Goal: Information Seeking & Learning: Understand process/instructions

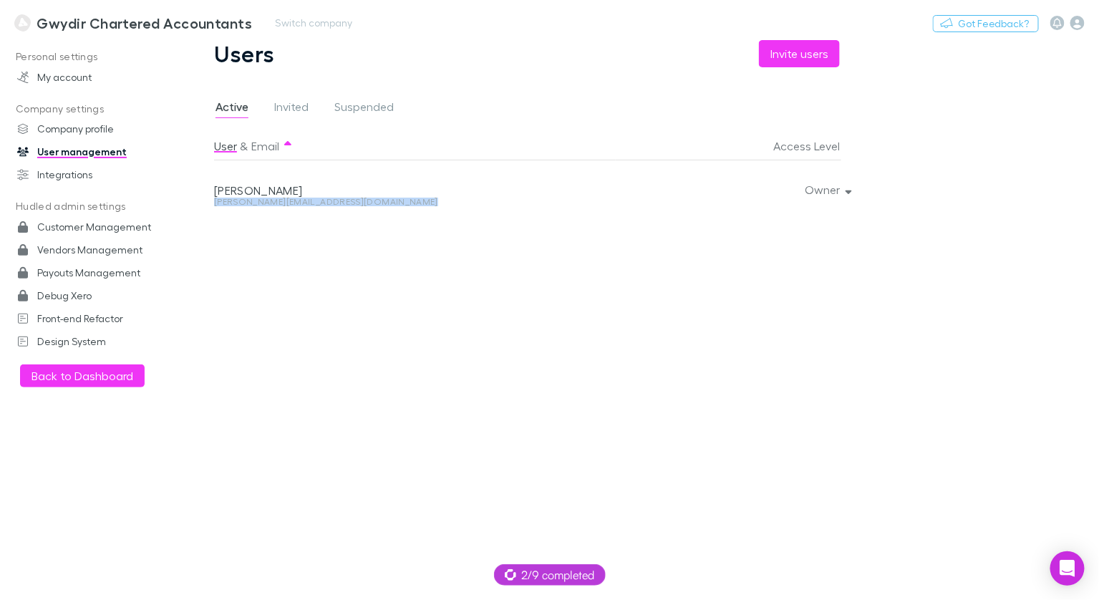
click at [93, 30] on h3 "Gwydir Chartered Accountants" at bounding box center [144, 22] width 215 height 17
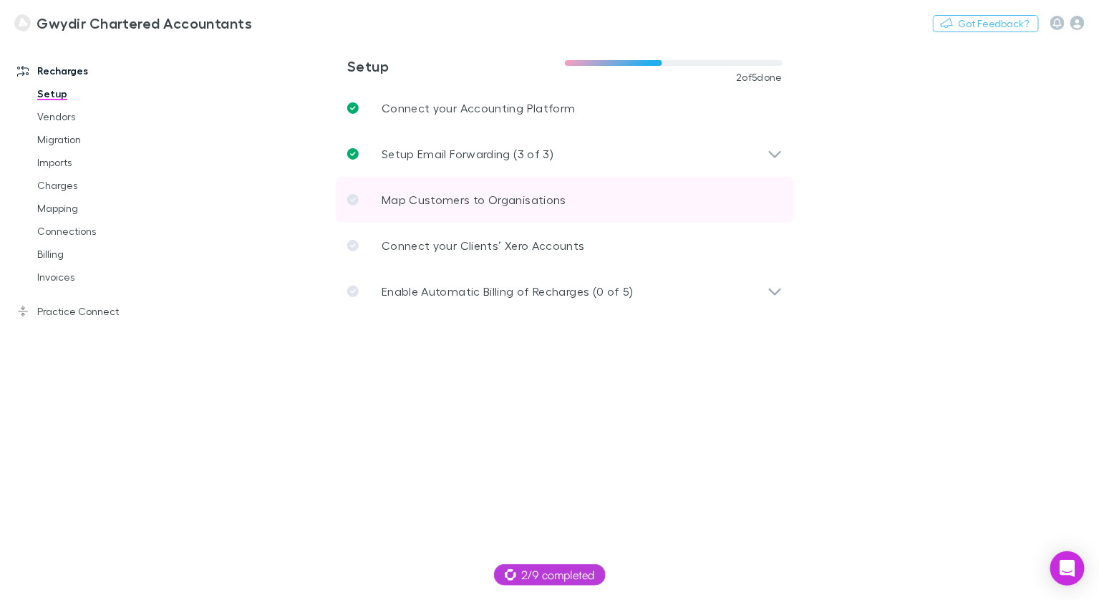
click at [409, 193] on p "Map Customers to Organisations" at bounding box center [474, 199] width 185 height 17
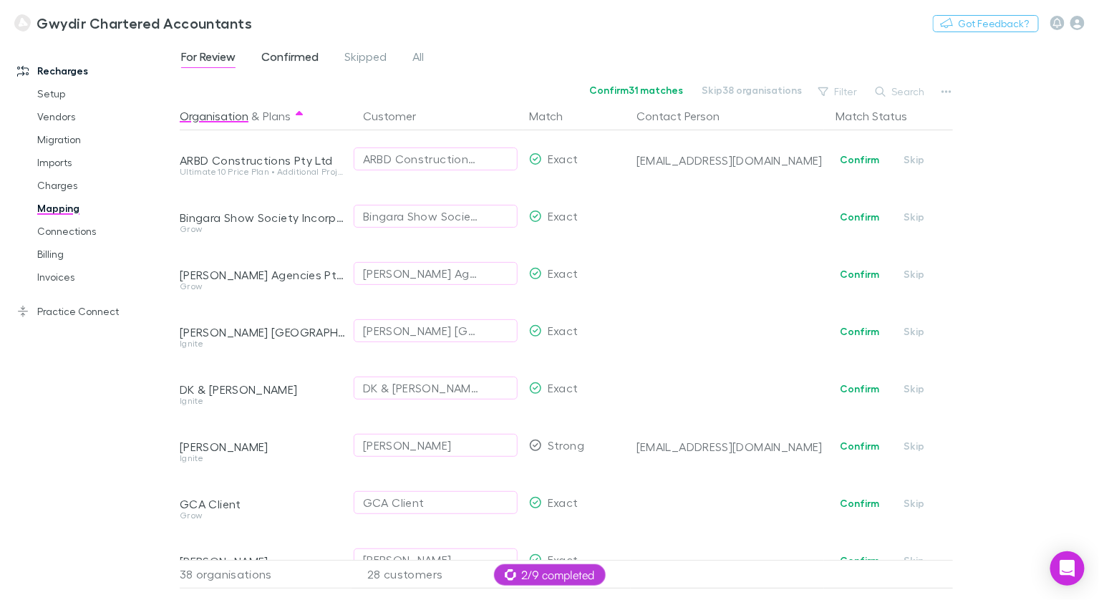
click at [309, 60] on span "Confirmed" at bounding box center [289, 58] width 57 height 19
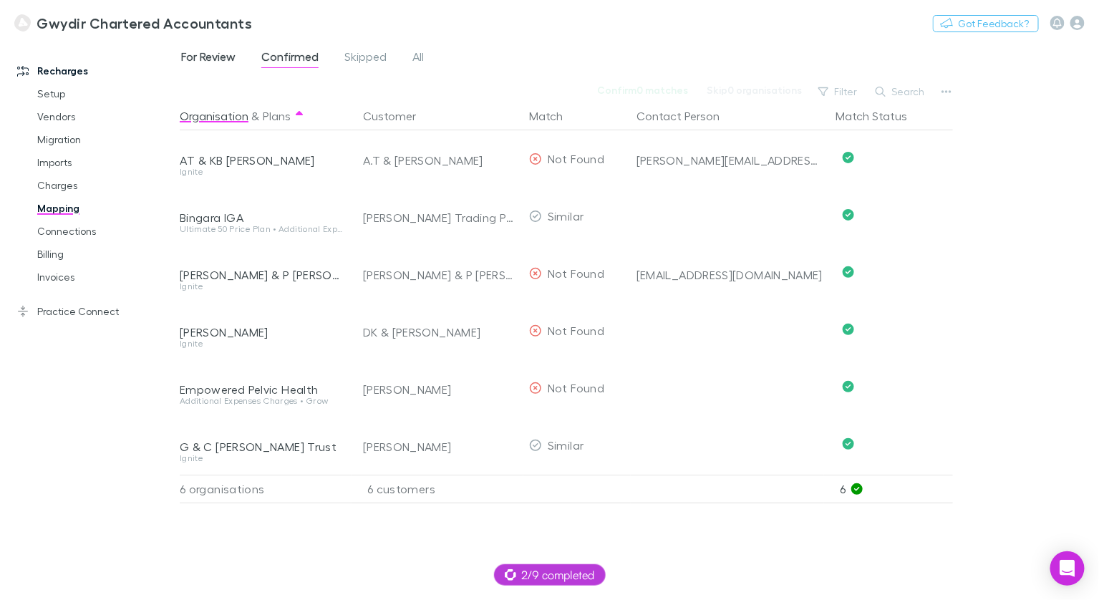
click at [223, 59] on span "For Review" at bounding box center [208, 58] width 54 height 19
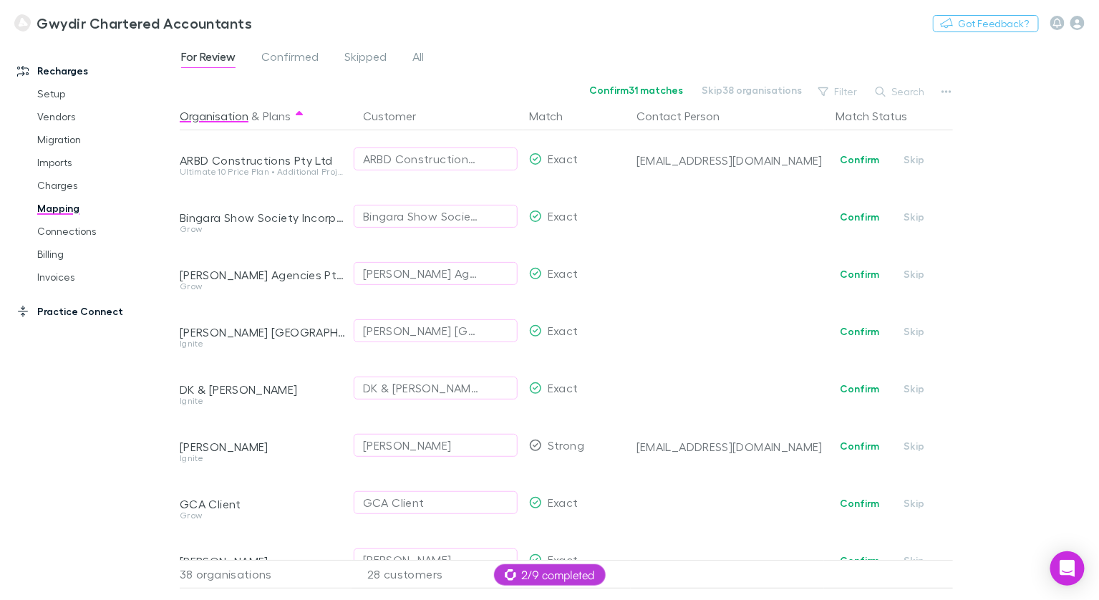
click at [65, 315] on link "Practice Connect" at bounding box center [90, 311] width 174 height 23
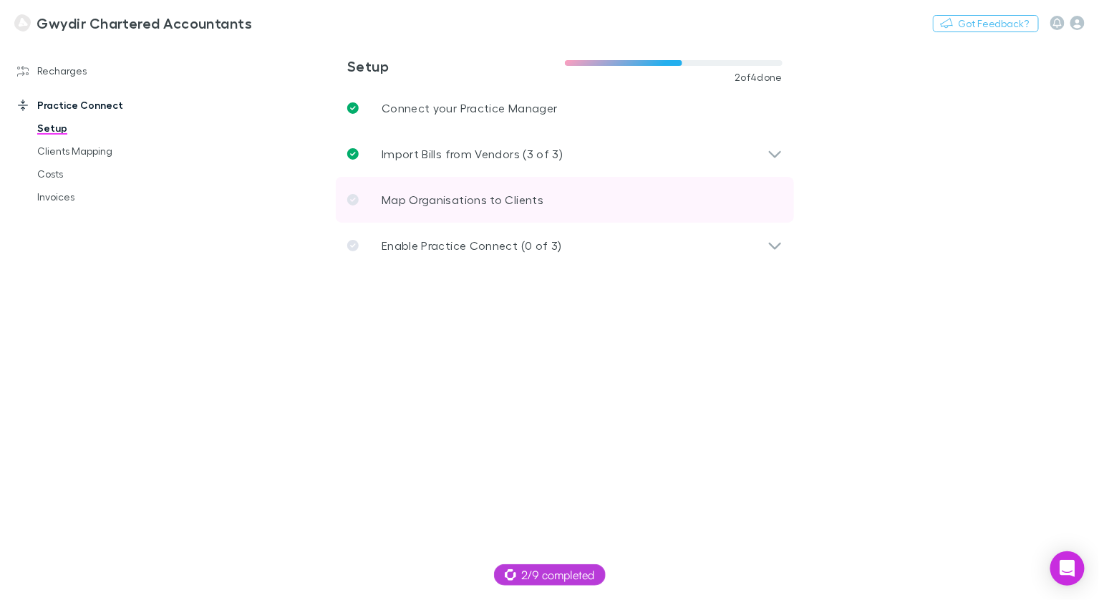
click at [404, 188] on link "Map Organisations to Clients" at bounding box center [565, 200] width 458 height 46
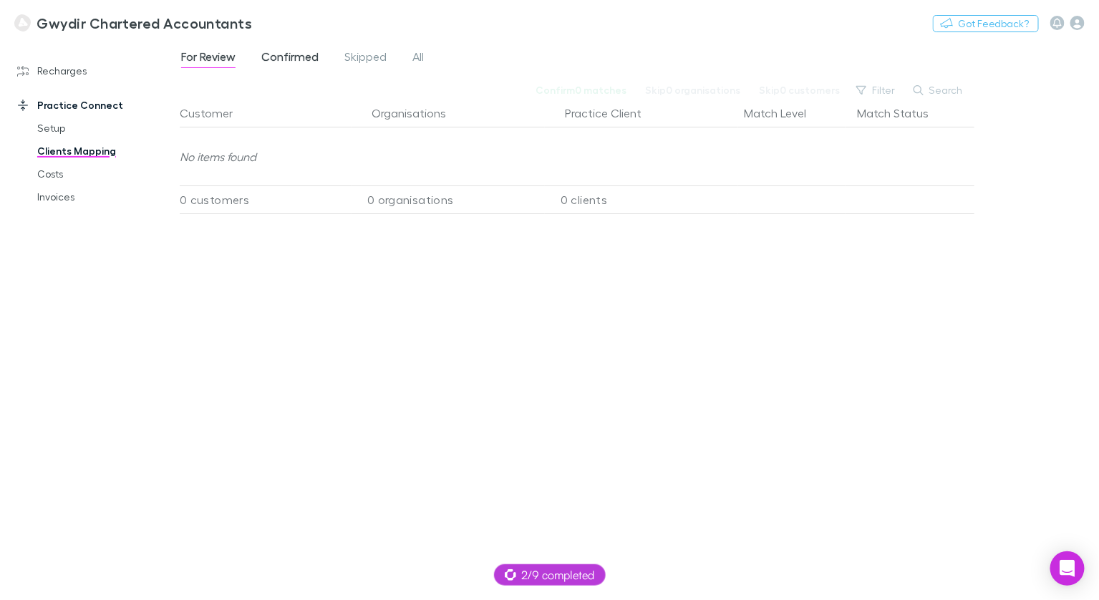
click at [314, 58] on span "Confirmed" at bounding box center [289, 58] width 57 height 19
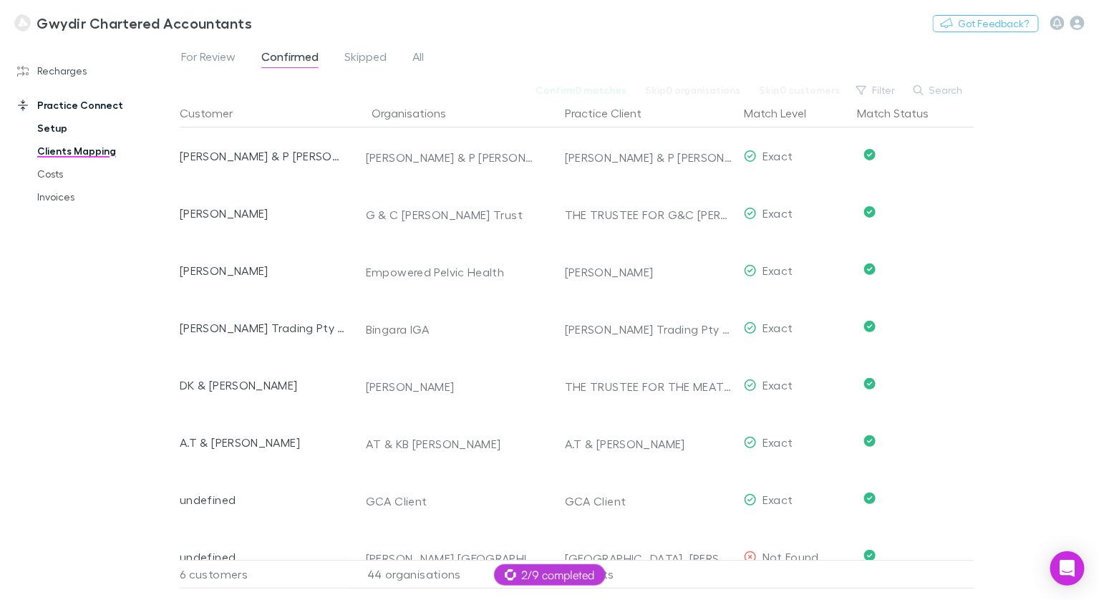
click at [61, 127] on link "Setup" at bounding box center [100, 128] width 154 height 23
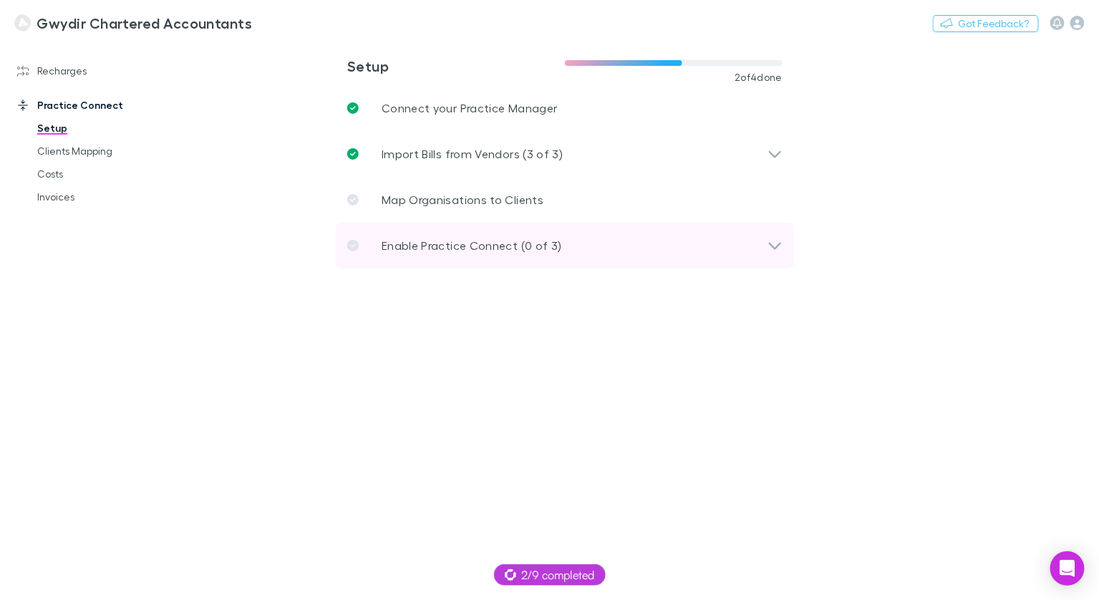
click at [528, 241] on p "Enable Practice Connect (0 of 3)" at bounding box center [472, 245] width 180 height 17
click at [520, 234] on div "Enable Practice Connect (0 of 3)" at bounding box center [565, 246] width 458 height 46
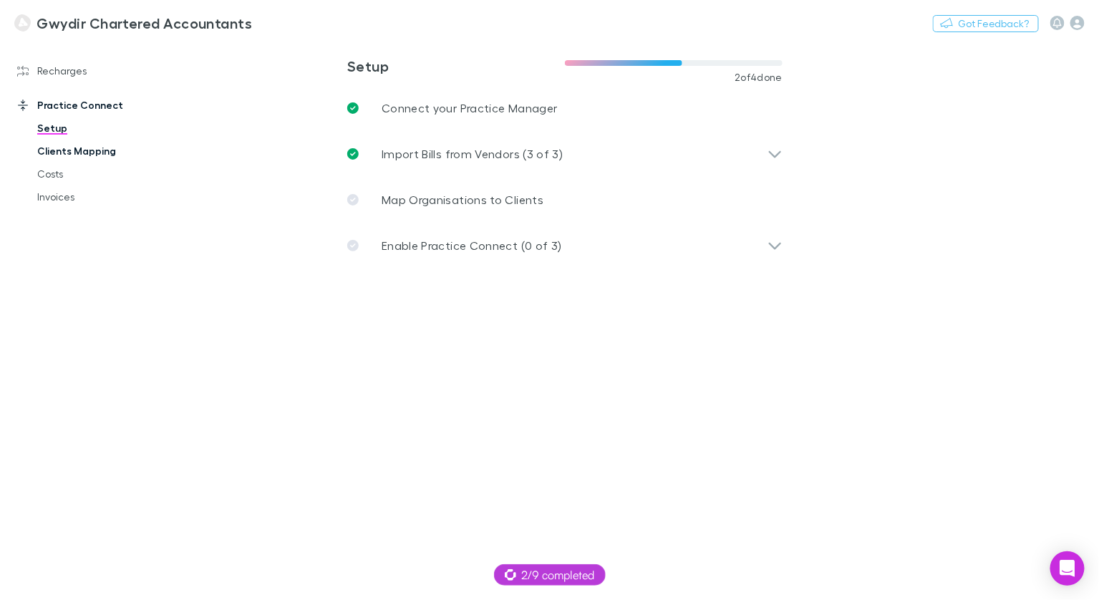
click at [74, 152] on link "Clients Mapping" at bounding box center [100, 151] width 154 height 23
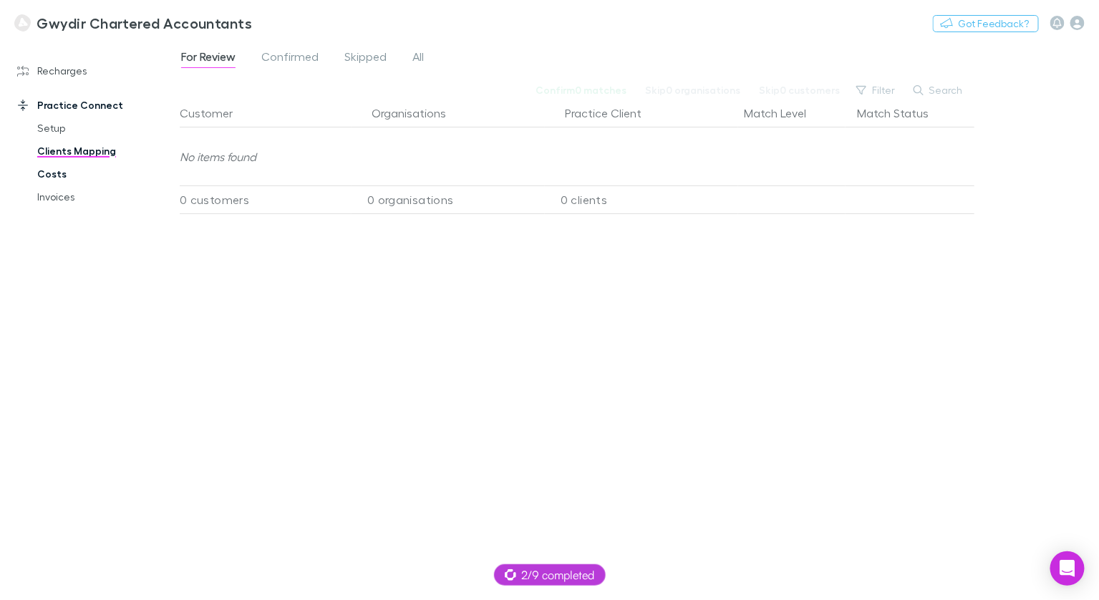
click at [66, 166] on link "Costs" at bounding box center [100, 174] width 154 height 23
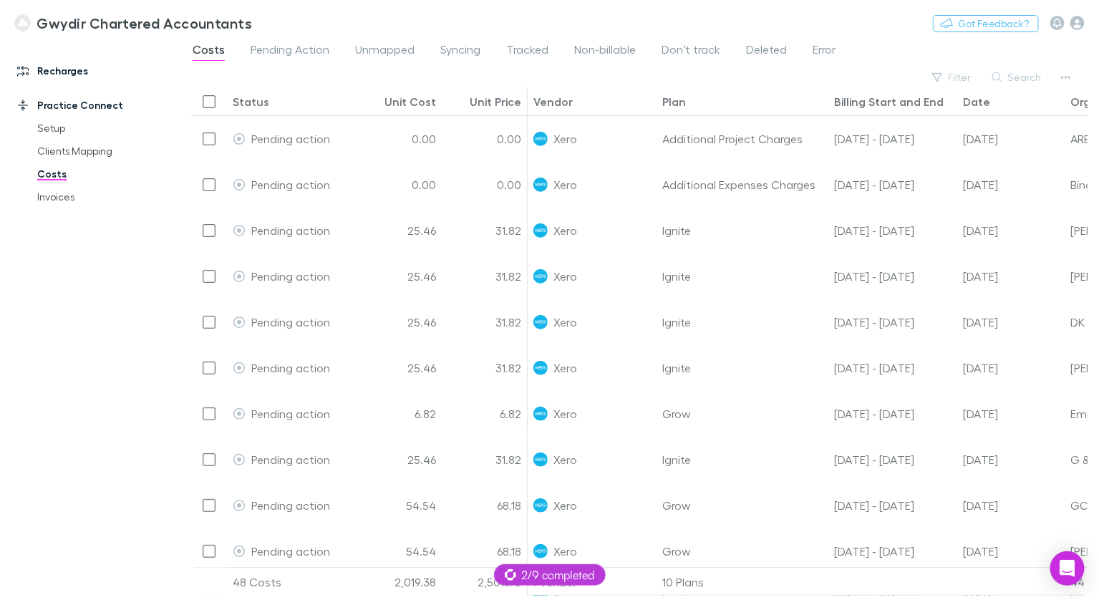
click at [71, 69] on link "Recharges" at bounding box center [90, 70] width 174 height 23
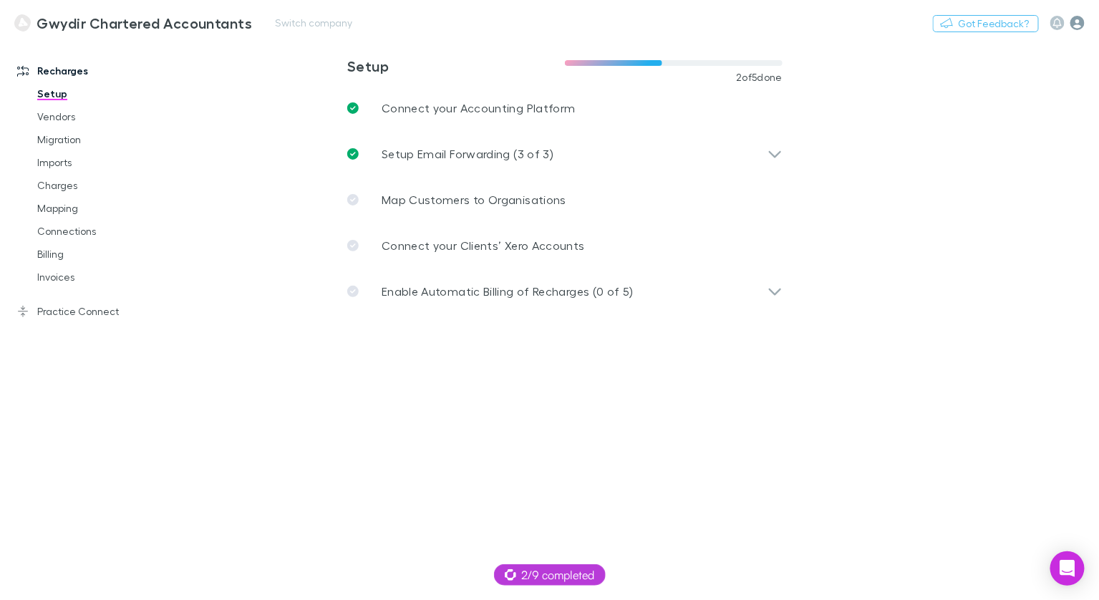
click at [1081, 29] on icon "button" at bounding box center [1077, 23] width 14 height 14
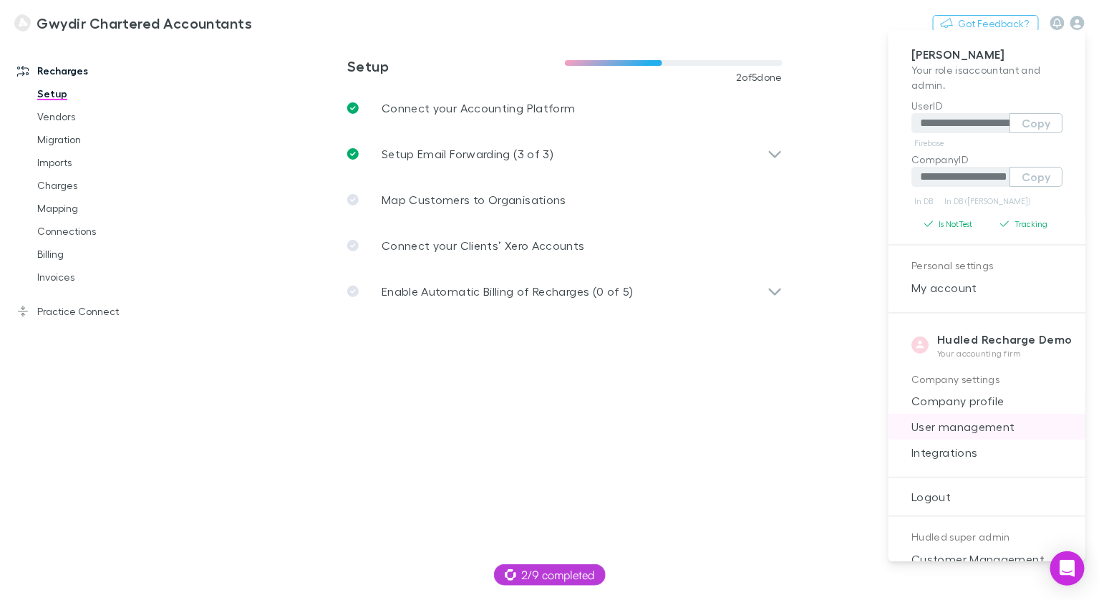
click at [979, 427] on span "User management" at bounding box center [987, 426] width 174 height 17
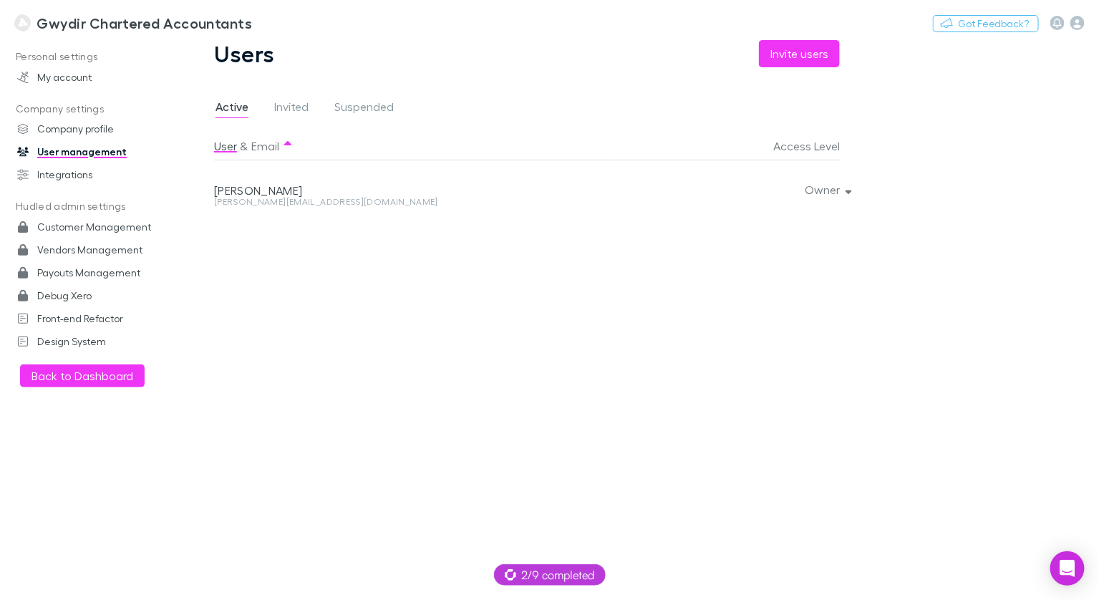
click at [263, 203] on div "[PERSON_NAME][EMAIL_ADDRESS][DOMAIN_NAME]" at bounding box center [412, 202] width 396 height 9
copy div "[PERSON_NAME][EMAIL_ADDRESS][DOMAIN_NAME] Owner"
click at [294, 17] on button "Switch company" at bounding box center [313, 22] width 94 height 17
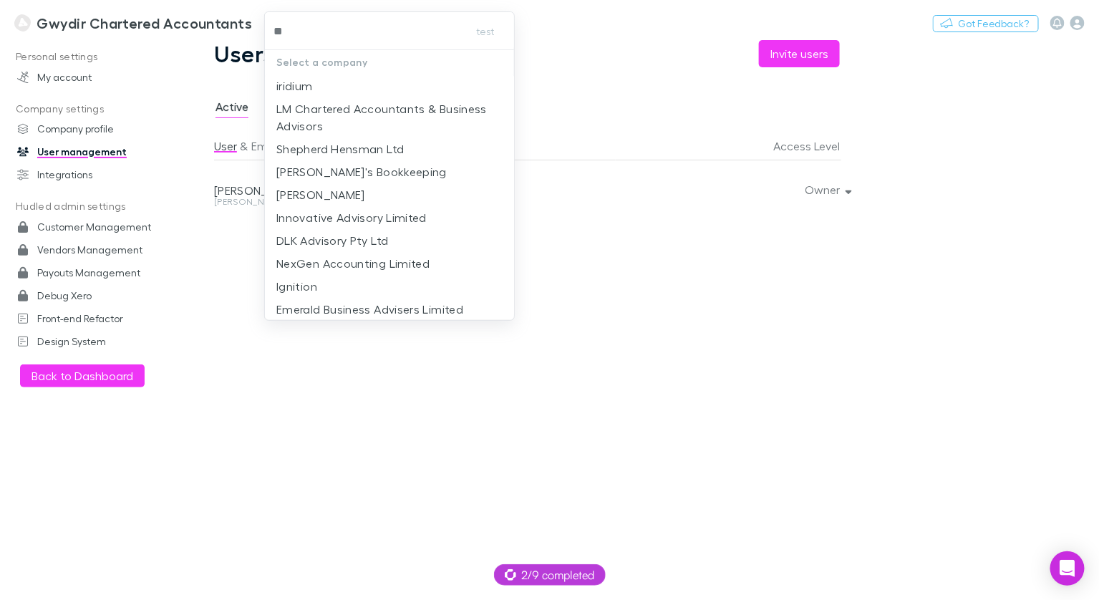
type input "***"
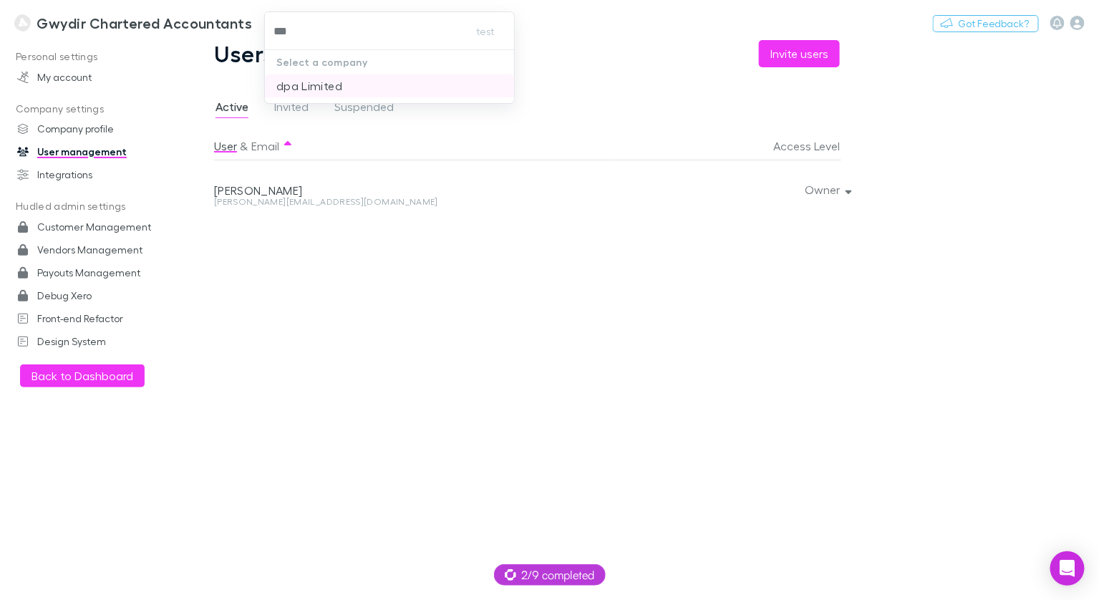
click at [316, 77] on p "dpa Limited" at bounding box center [309, 85] width 66 height 17
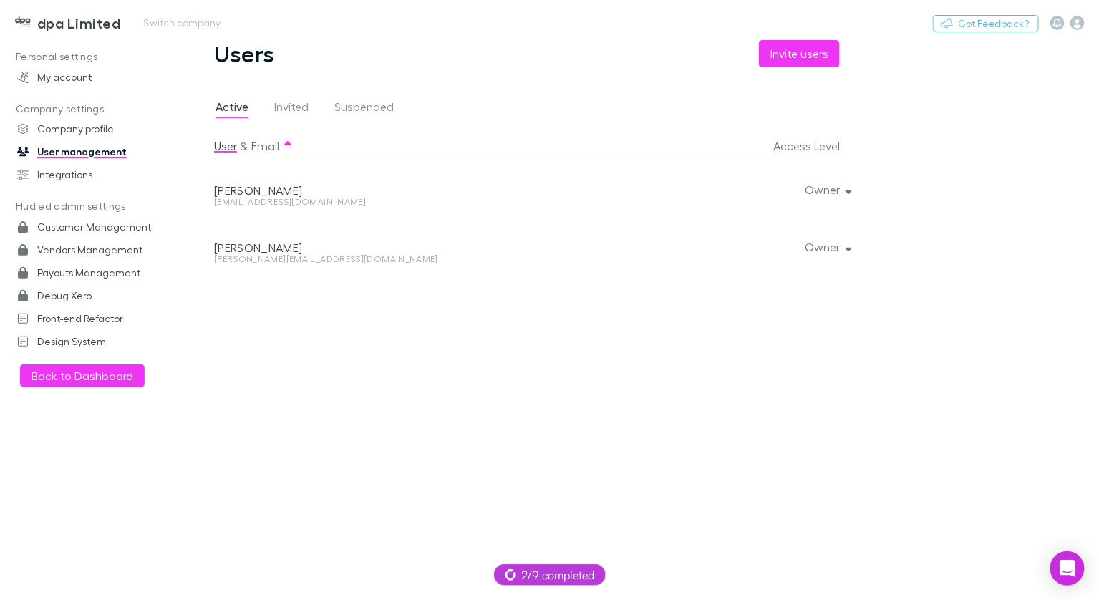
click at [81, 31] on link "dpa Limited" at bounding box center [67, 23] width 123 height 34
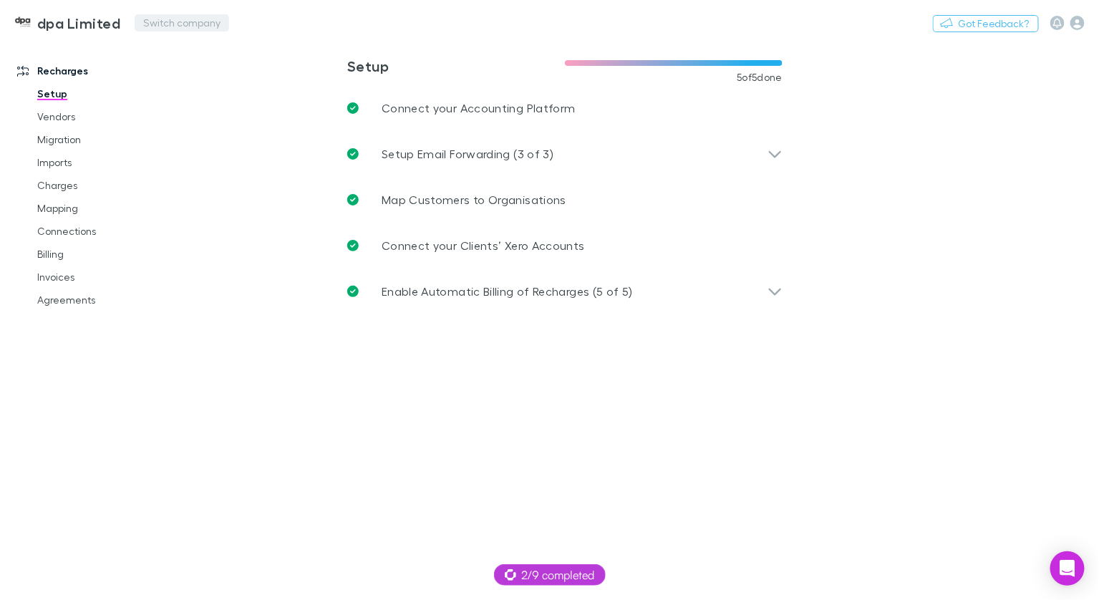
click at [173, 24] on button "Switch company" at bounding box center [182, 22] width 94 height 17
type input "**"
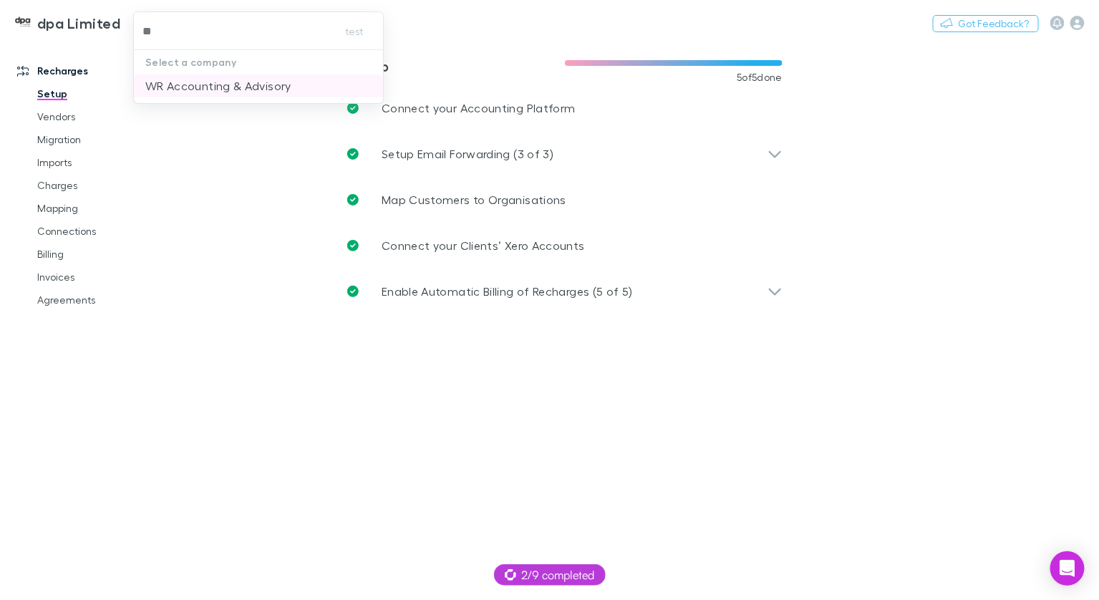
click at [215, 78] on p "WR Accounting & Advisory" at bounding box center [218, 85] width 146 height 17
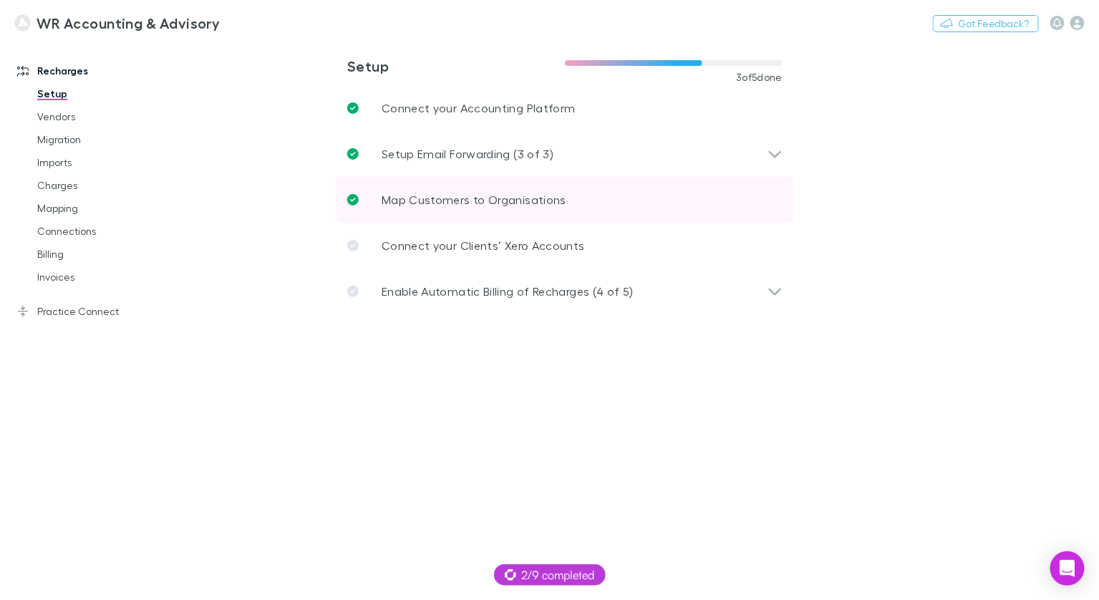
click at [449, 195] on p "Map Customers to Organisations" at bounding box center [474, 199] width 185 height 17
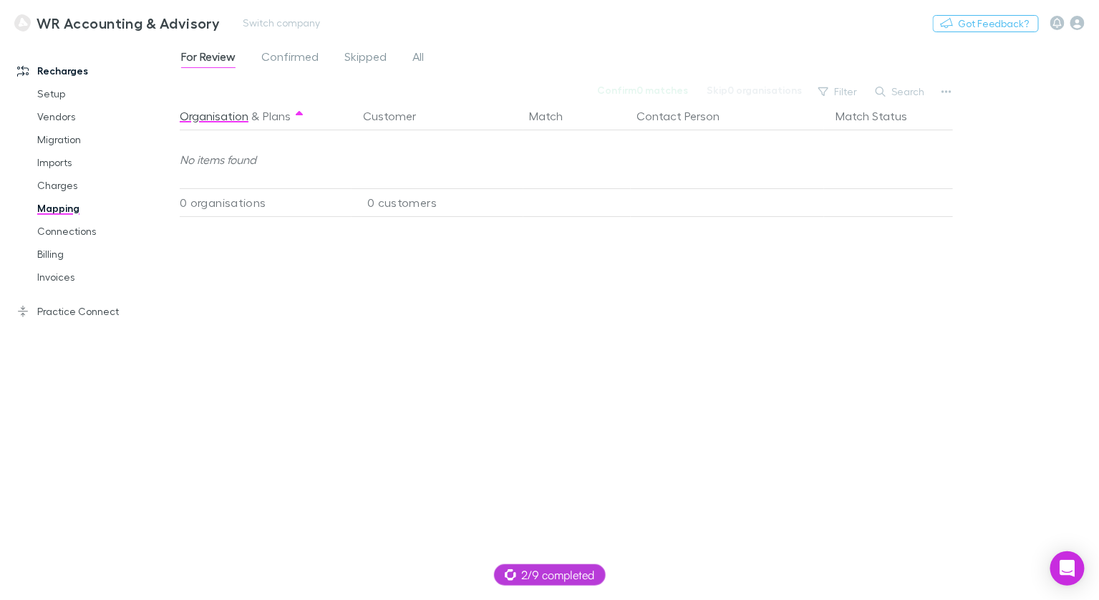
click at [287, 45] on div "WR Accounting & Advisory Switch company Nothing Got Feedback?" at bounding box center [549, 23] width 1099 height 46
click at [287, 67] on span "Confirmed" at bounding box center [289, 58] width 57 height 19
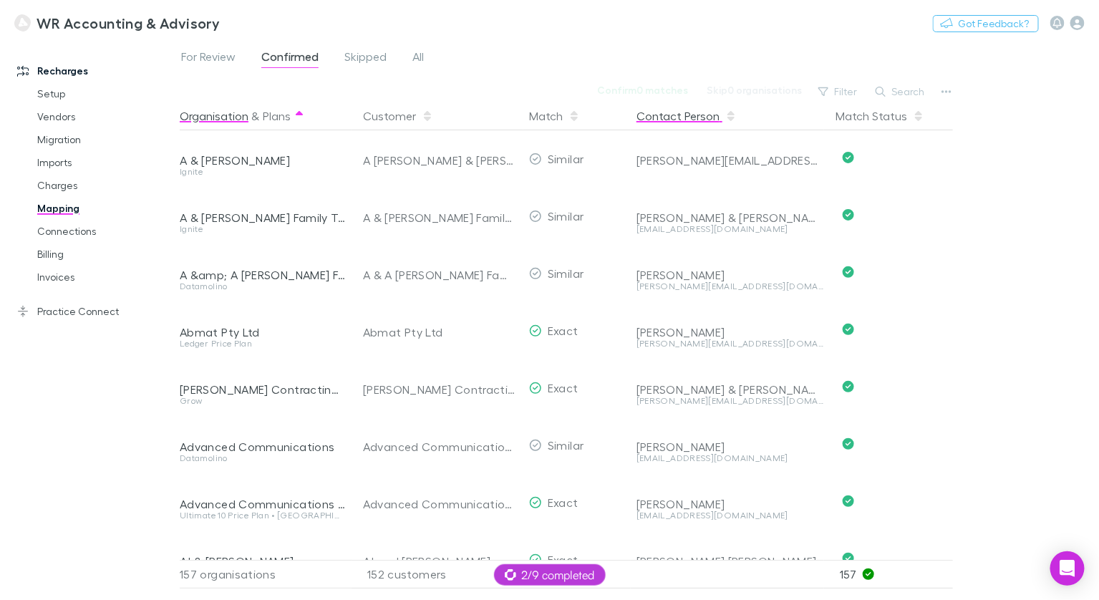
click at [677, 111] on button "Contact Person" at bounding box center [686, 116] width 100 height 29
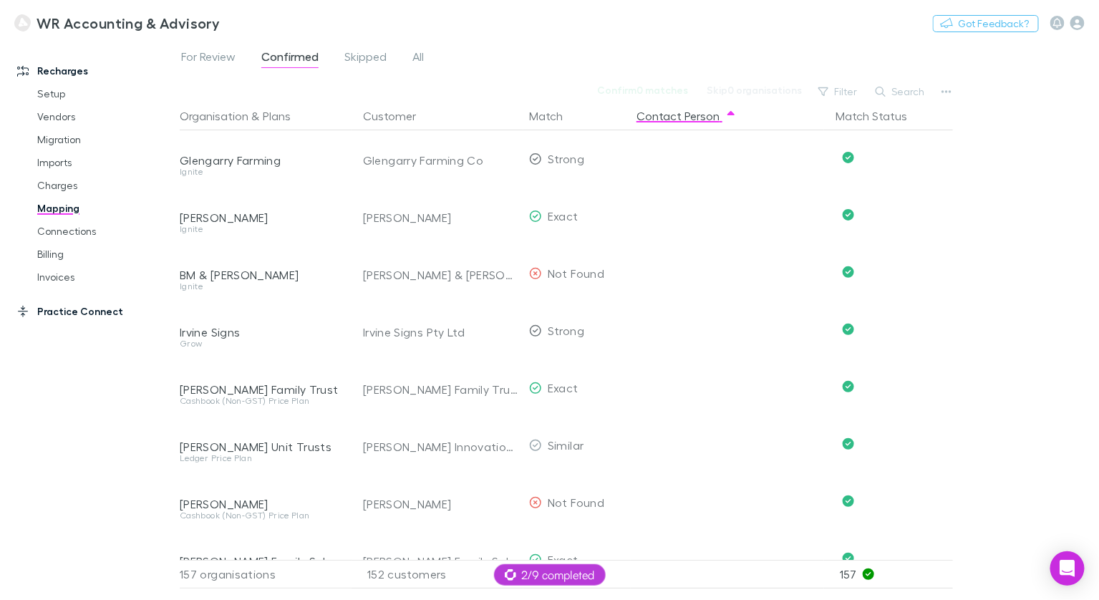
click at [55, 312] on link "Practice Connect" at bounding box center [90, 311] width 174 height 23
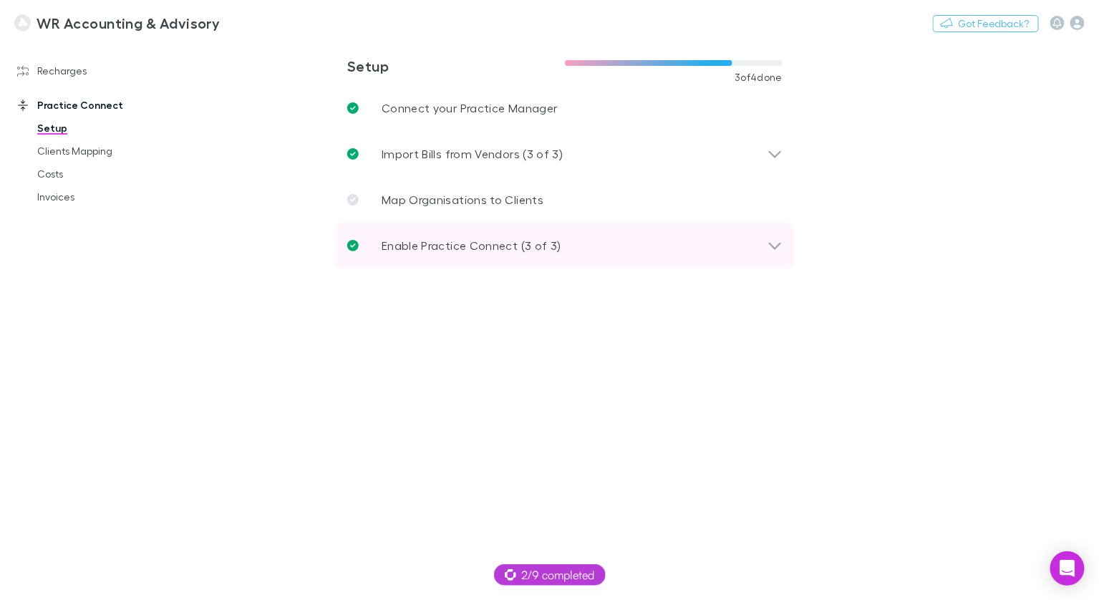
click at [453, 245] on p "Enable Practice Connect (3 of 3)" at bounding box center [472, 245] width 180 height 17
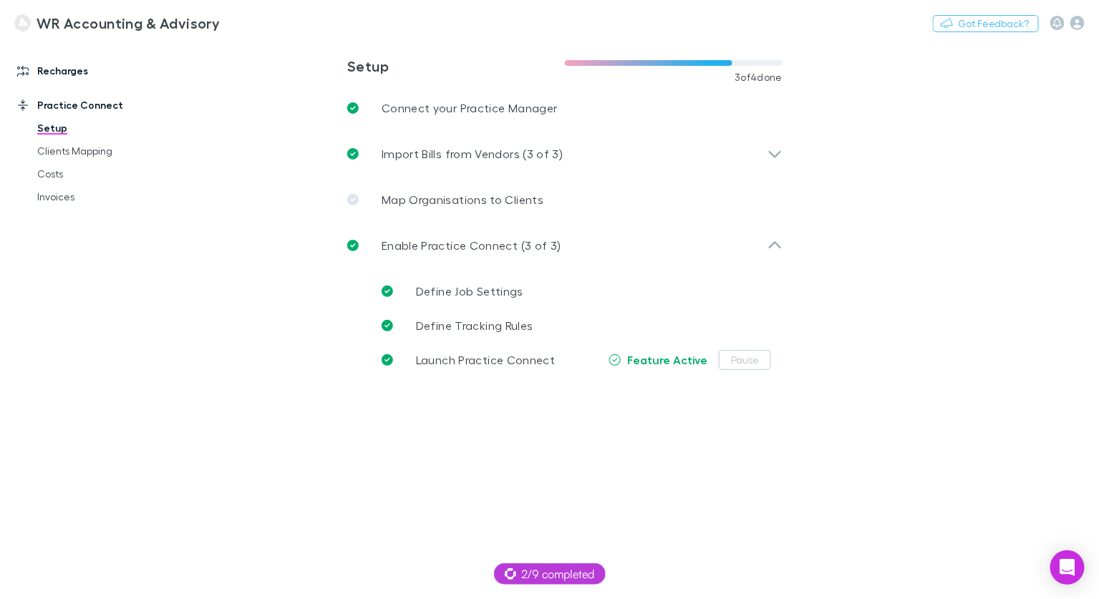
click at [84, 77] on link "Recharges" at bounding box center [90, 70] width 174 height 23
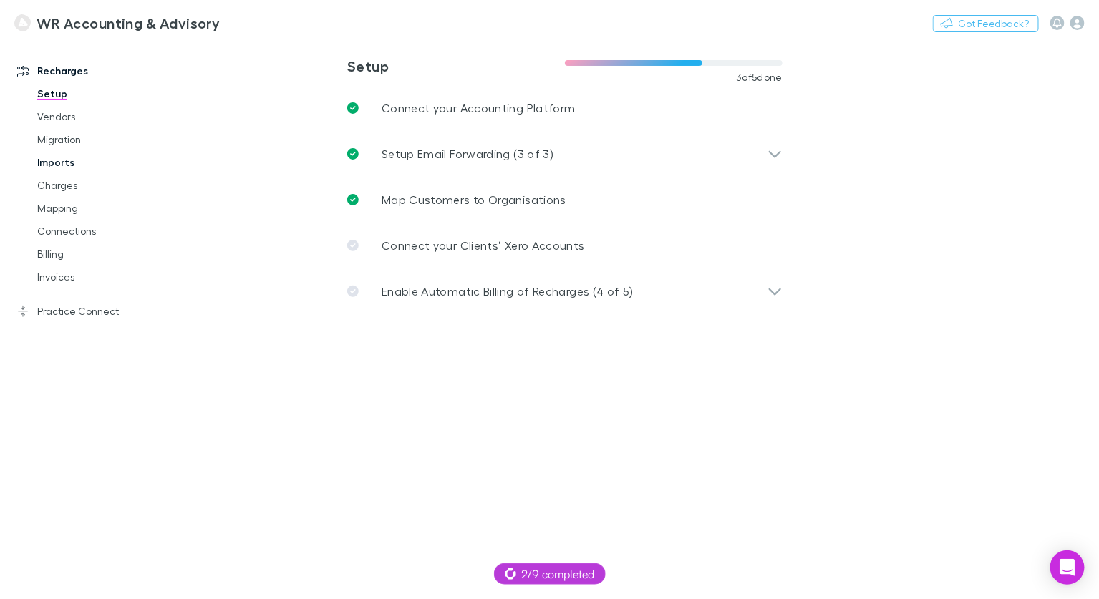
click at [69, 160] on link "Imports" at bounding box center [100, 162] width 154 height 23
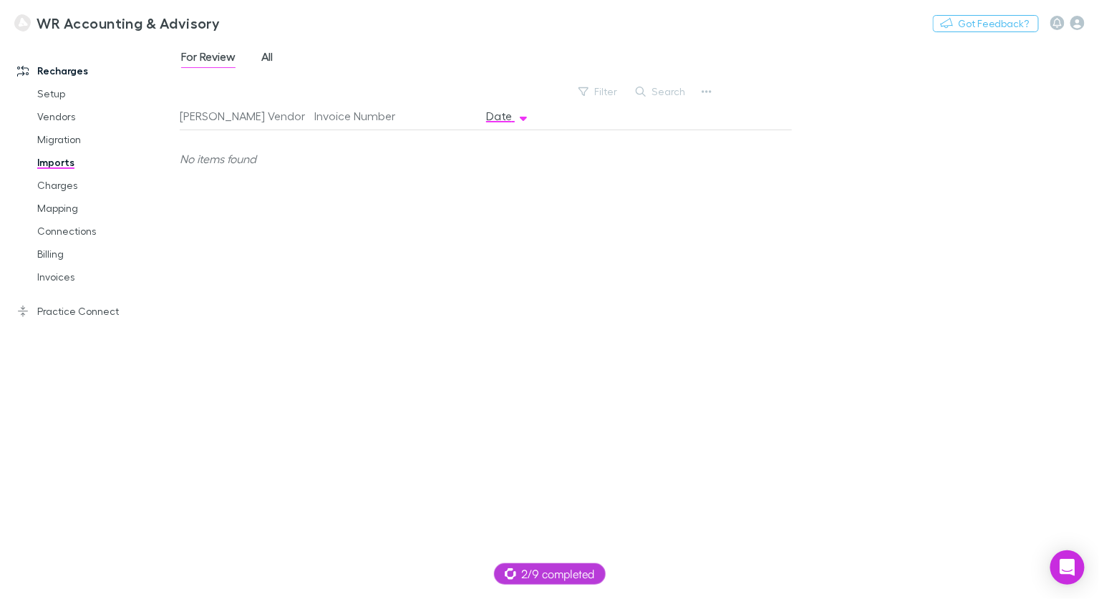
click at [266, 60] on span "All" at bounding box center [266, 58] width 11 height 19
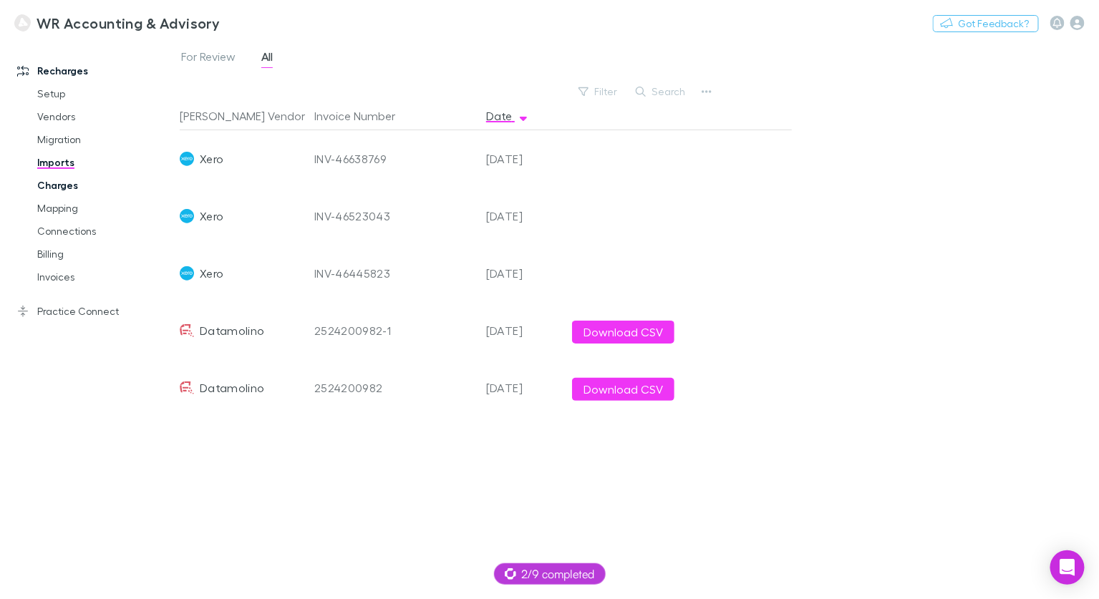
click at [62, 178] on link "Charges" at bounding box center [100, 185] width 154 height 23
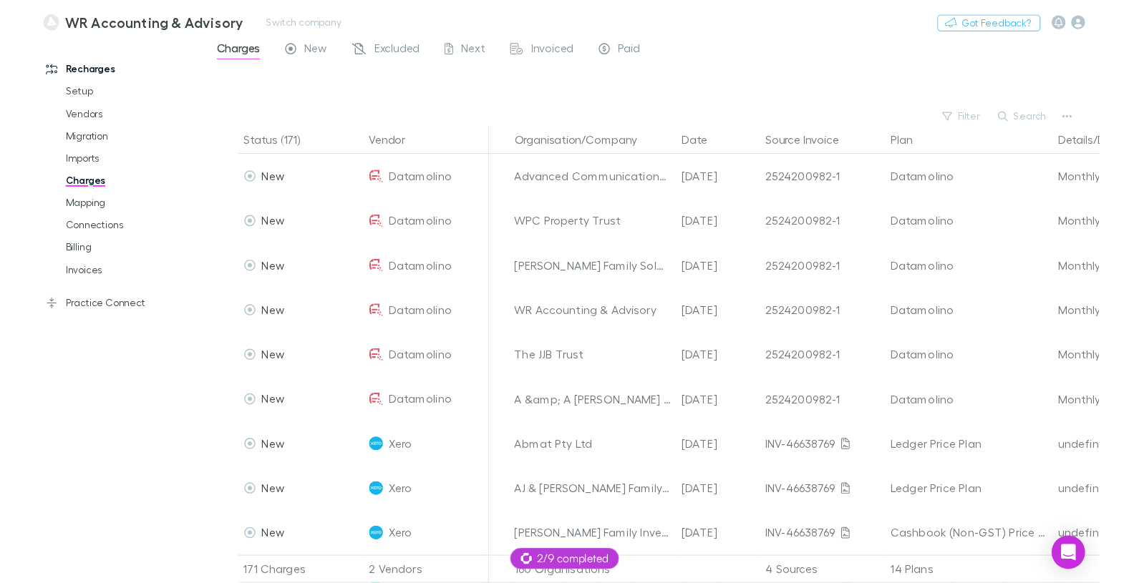
scroll to position [0, 8]
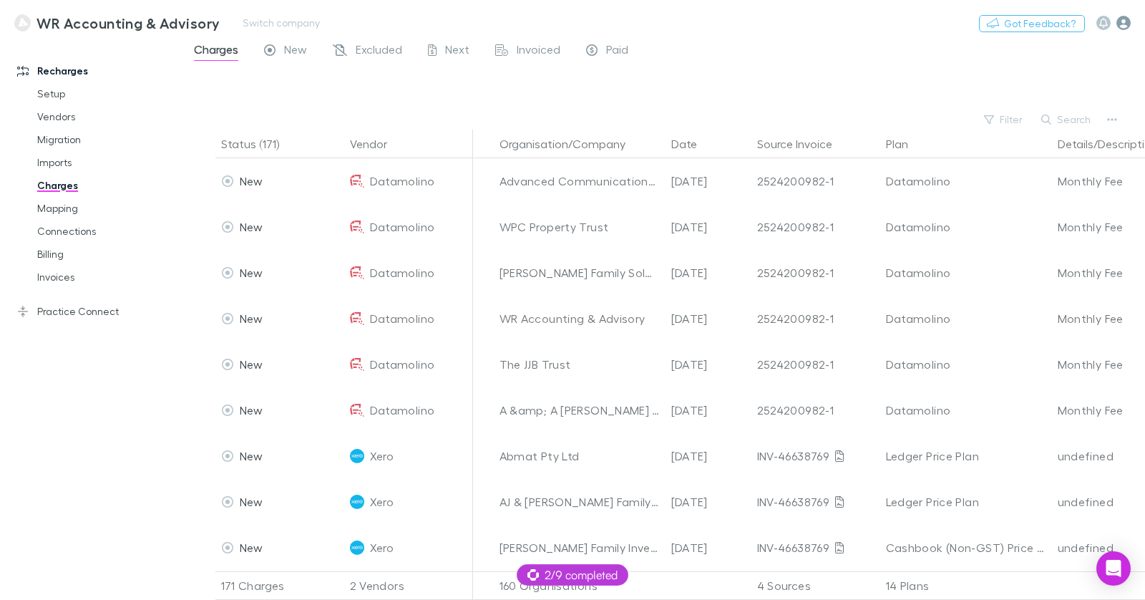
click at [1098, 24] on icon "button" at bounding box center [1124, 23] width 14 height 14
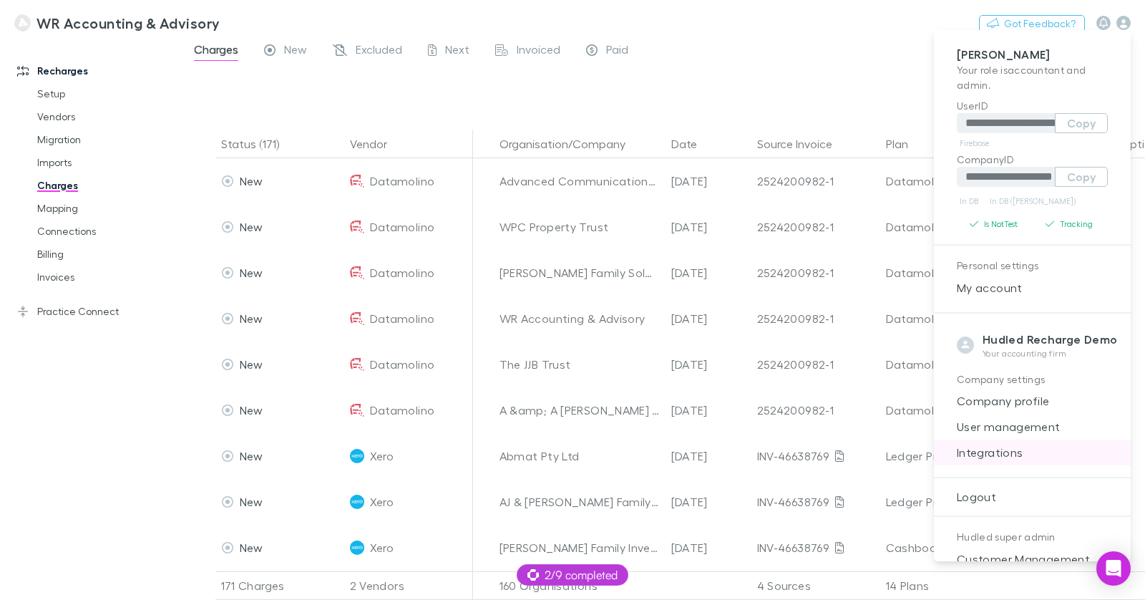
click at [1018, 449] on span "Integrations" at bounding box center [1033, 452] width 174 height 17
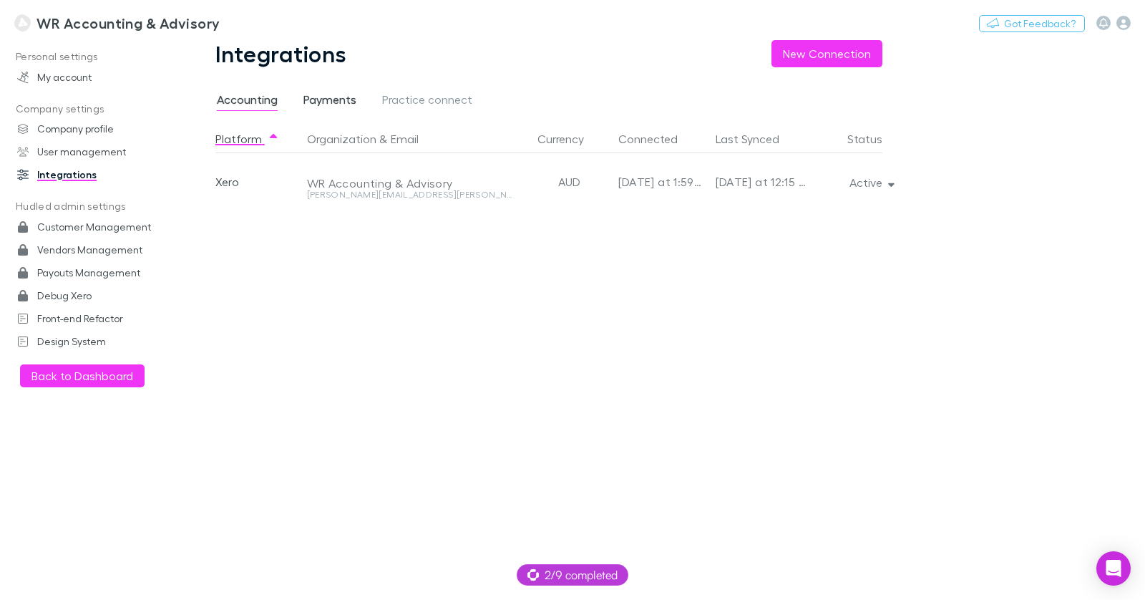
click at [345, 105] on span "Payments" at bounding box center [330, 101] width 53 height 19
click at [239, 182] on div "Stripe" at bounding box center [258, 181] width 86 height 57
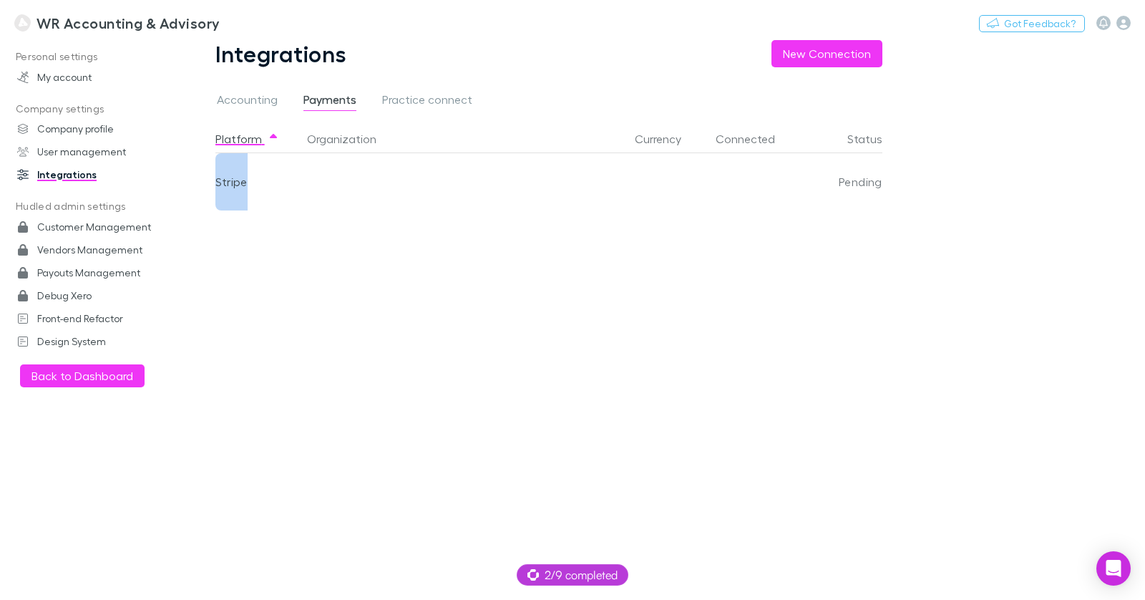
click at [239, 182] on div "Stripe" at bounding box center [258, 181] width 86 height 57
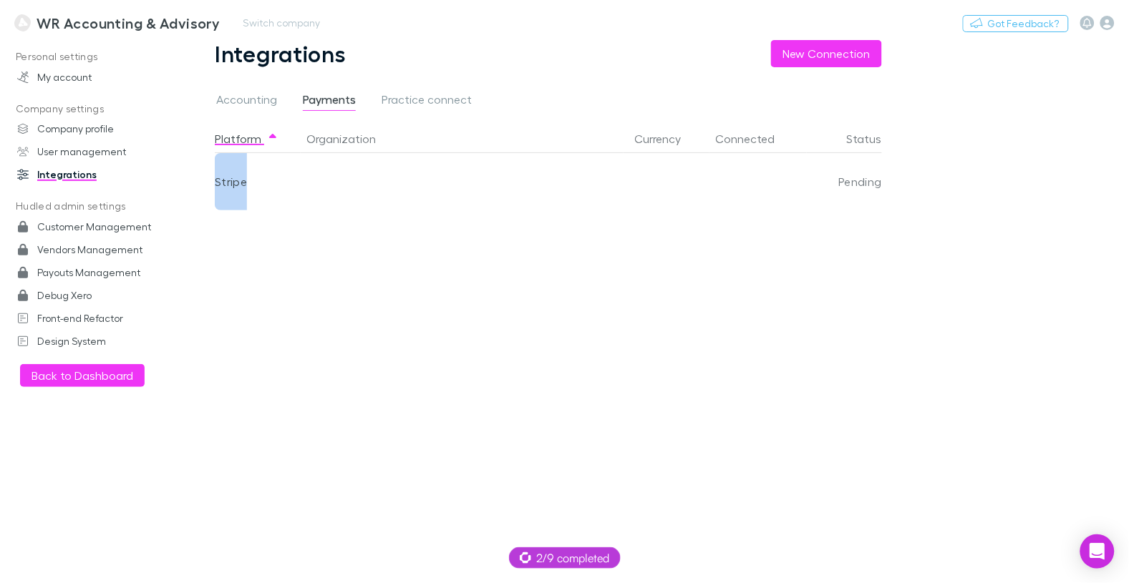
click at [63, 26] on h3 "WR Accounting & Advisory" at bounding box center [128, 22] width 183 height 17
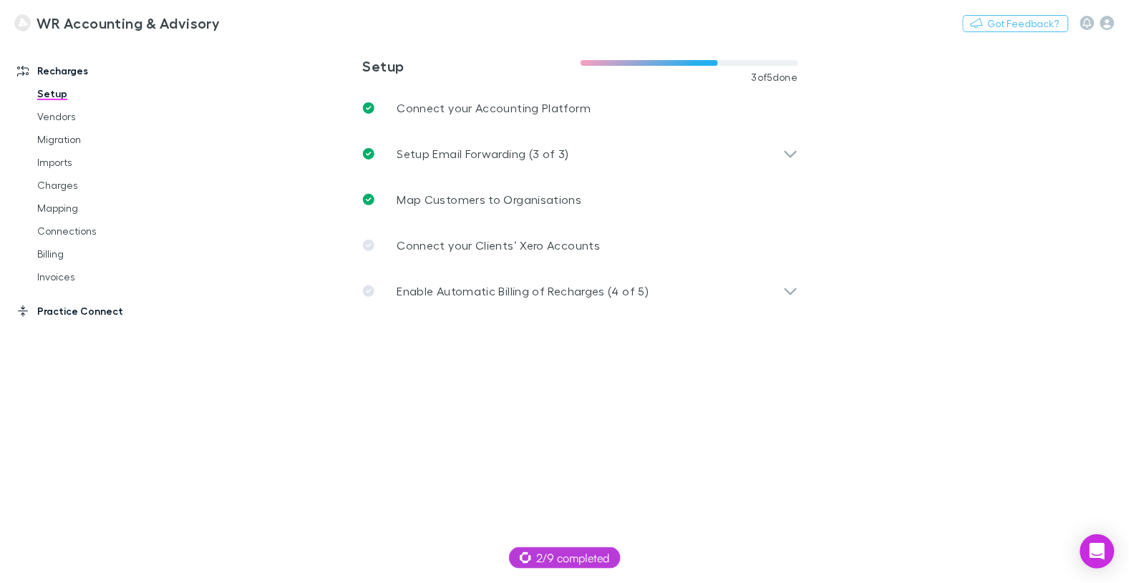
click at [62, 311] on link "Practice Connect" at bounding box center [90, 311] width 175 height 23
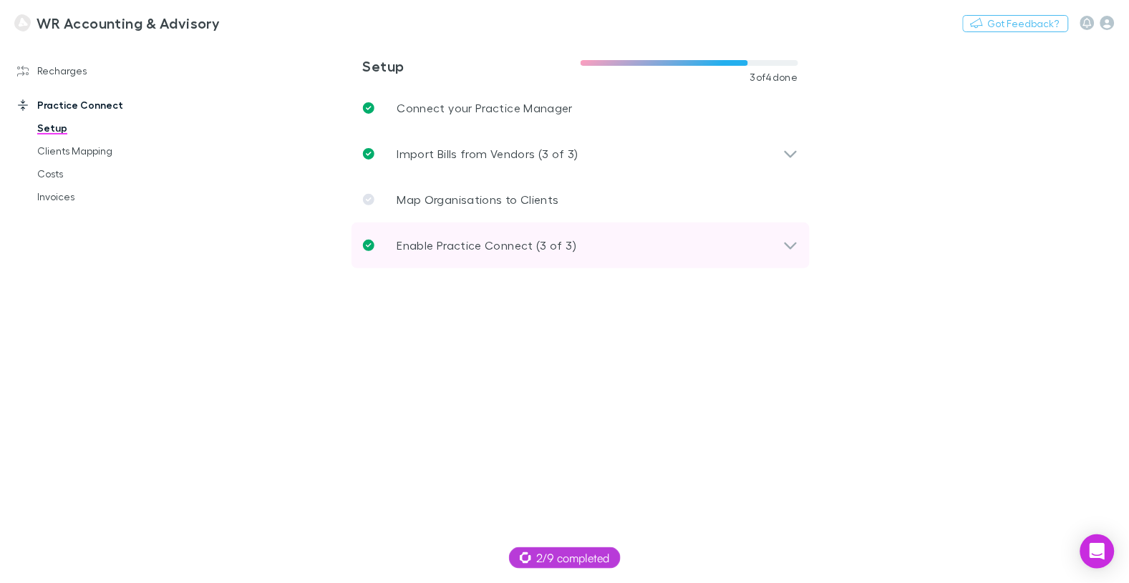
click at [500, 248] on p "Enable Practice Connect (3 of 3)" at bounding box center [487, 245] width 180 height 17
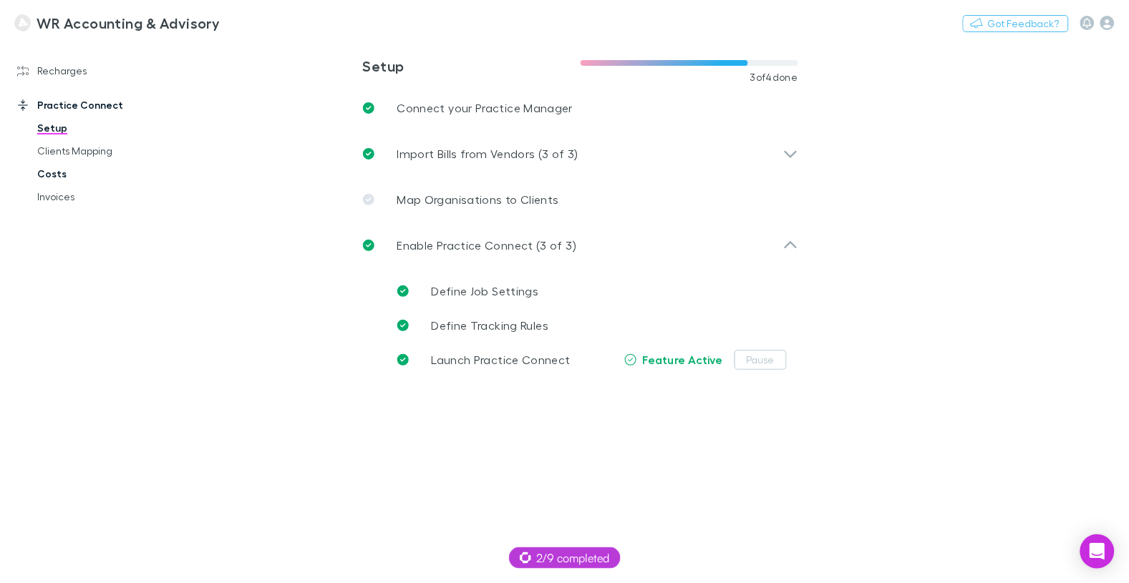
click at [72, 176] on link "Costs" at bounding box center [100, 174] width 155 height 23
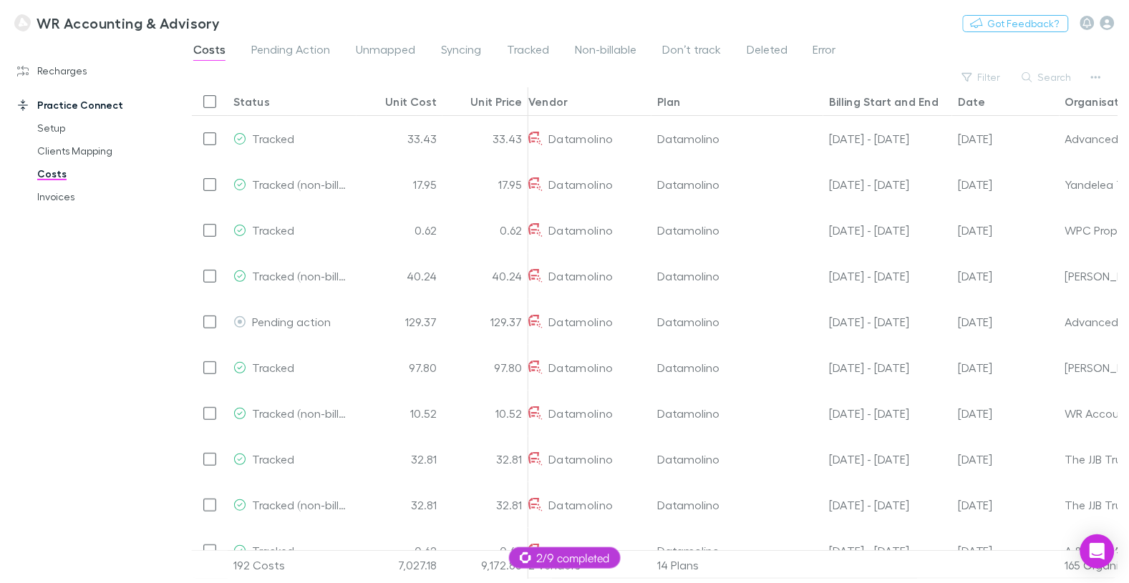
scroll to position [0, 9]
click at [475, 53] on span "Syncing" at bounding box center [461, 51] width 40 height 19
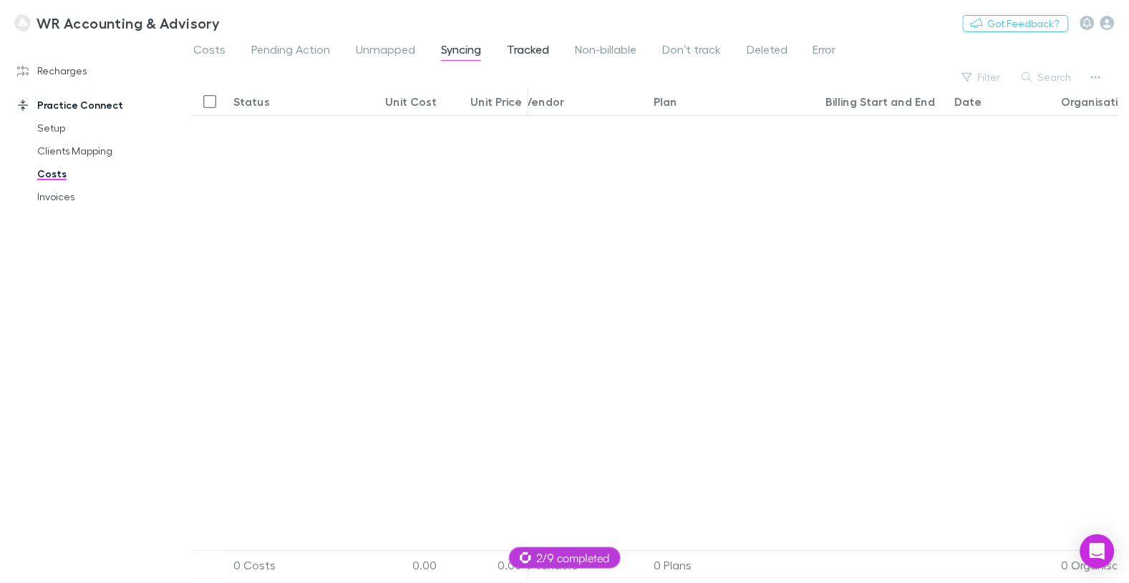
click at [516, 47] on span "Tracked" at bounding box center [528, 51] width 42 height 19
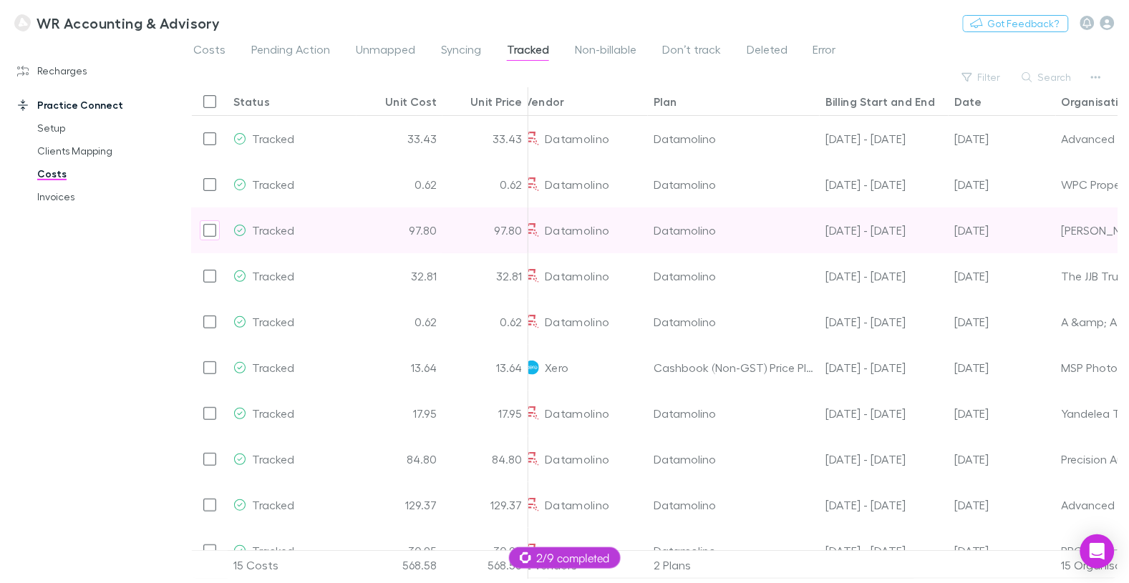
scroll to position [0, 377]
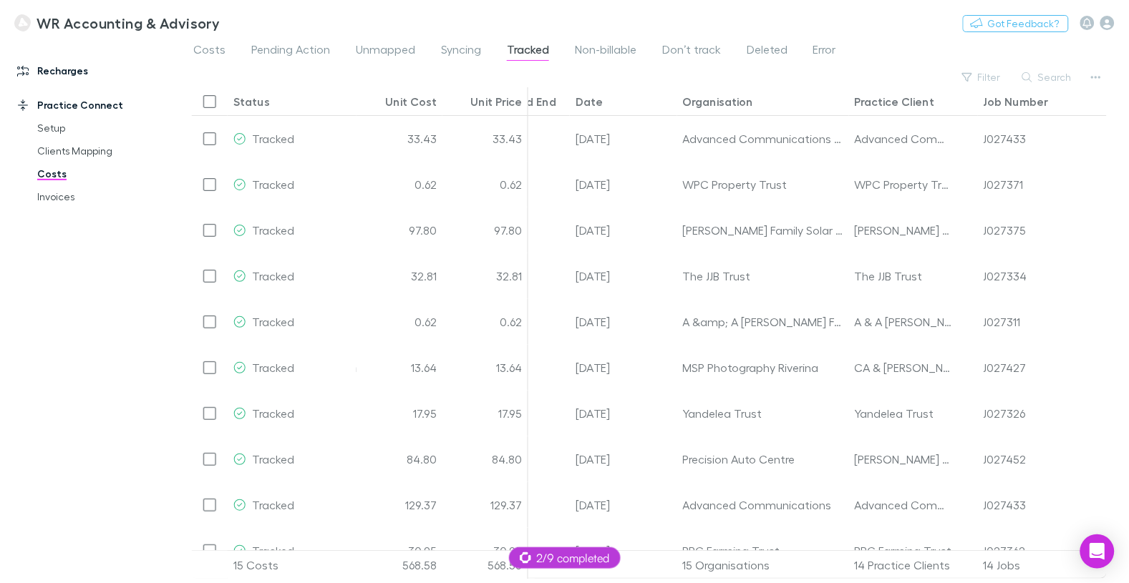
click at [84, 67] on link "Recharges" at bounding box center [90, 70] width 175 height 23
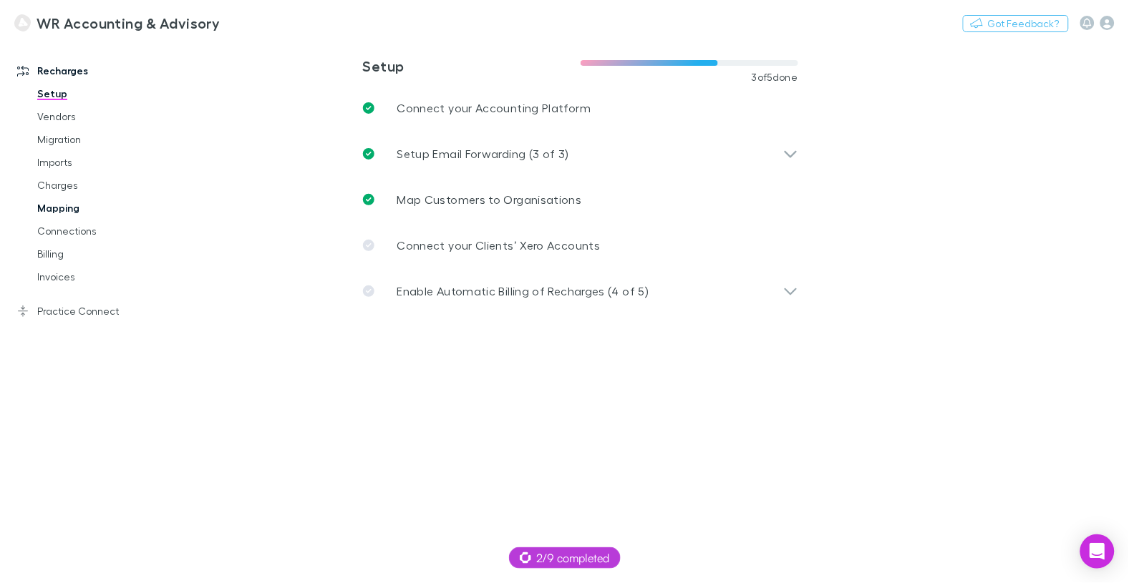
click at [72, 210] on link "Mapping" at bounding box center [100, 208] width 155 height 23
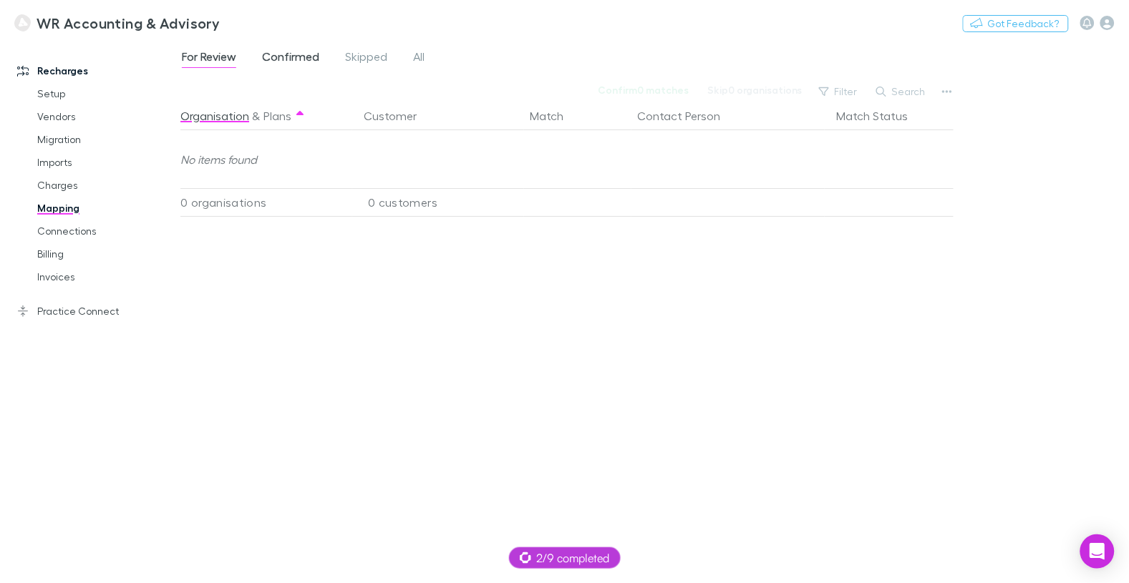
click at [279, 62] on span "Confirmed" at bounding box center [290, 58] width 57 height 19
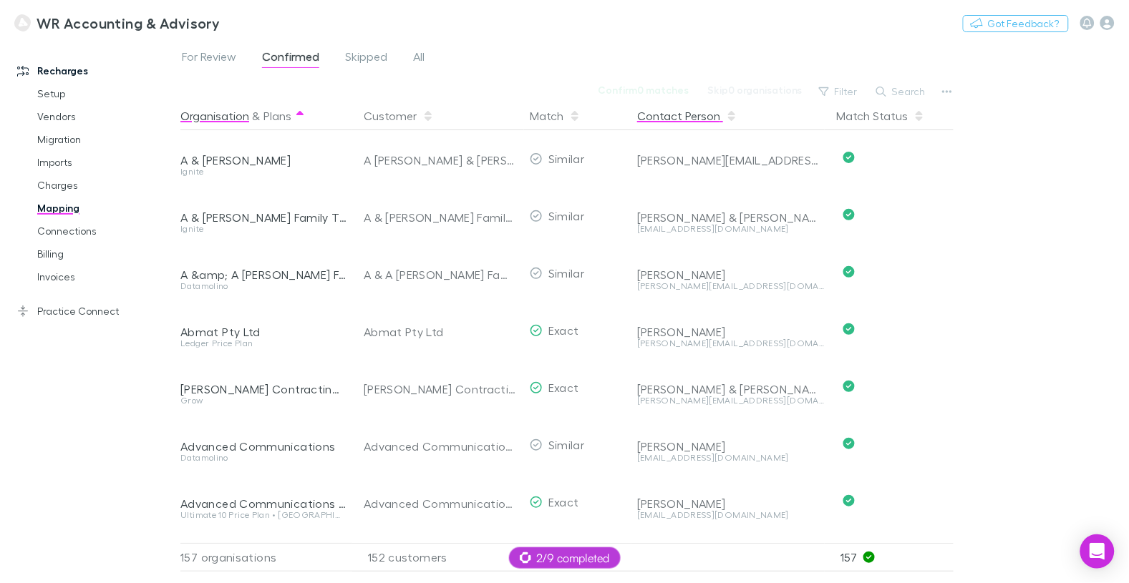
click at [717, 117] on button "Contact Person" at bounding box center [687, 116] width 100 height 29
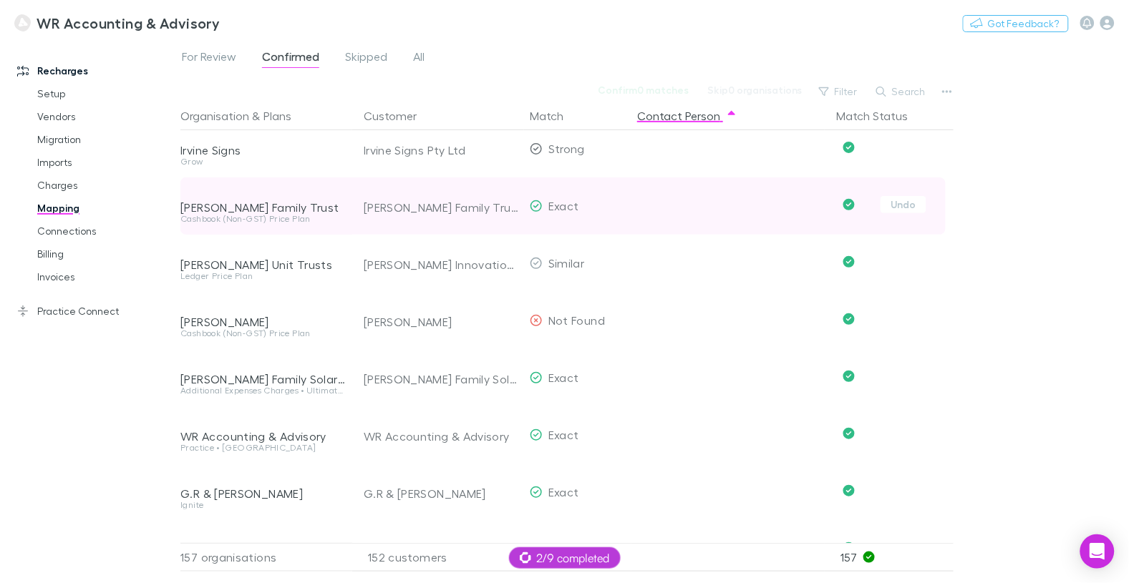
scroll to position [184, 0]
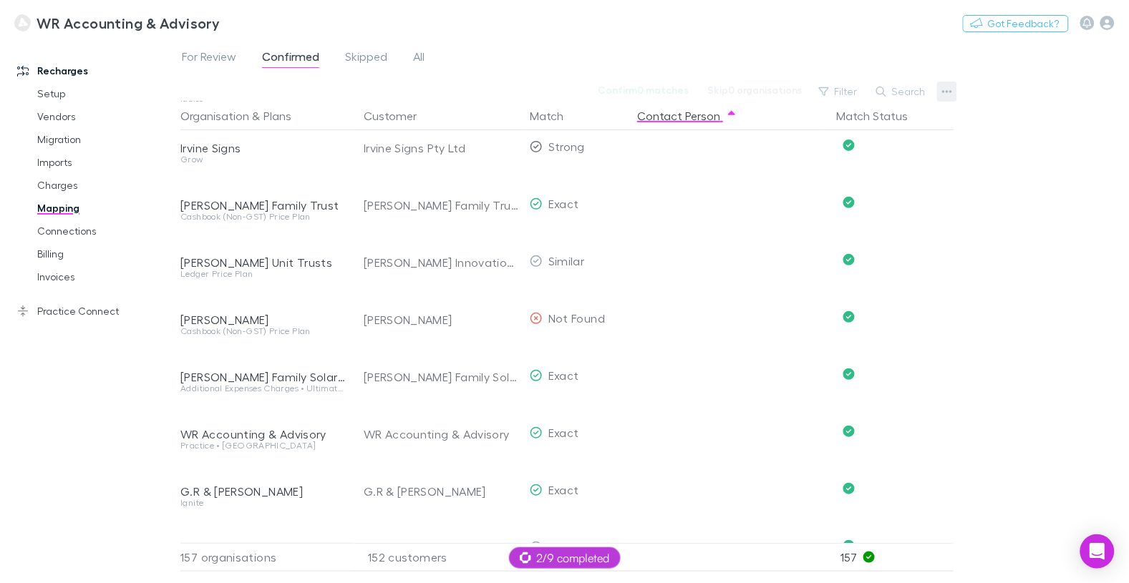
click at [949, 89] on icon "button" at bounding box center [947, 91] width 10 height 11
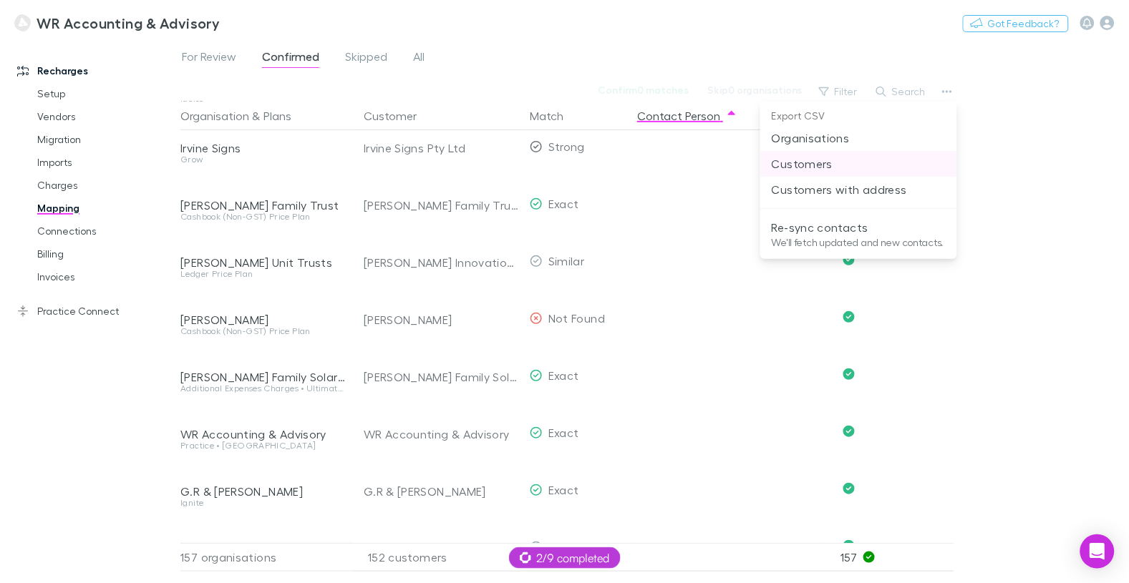
click at [840, 165] on p "Customers" at bounding box center [859, 163] width 174 height 17
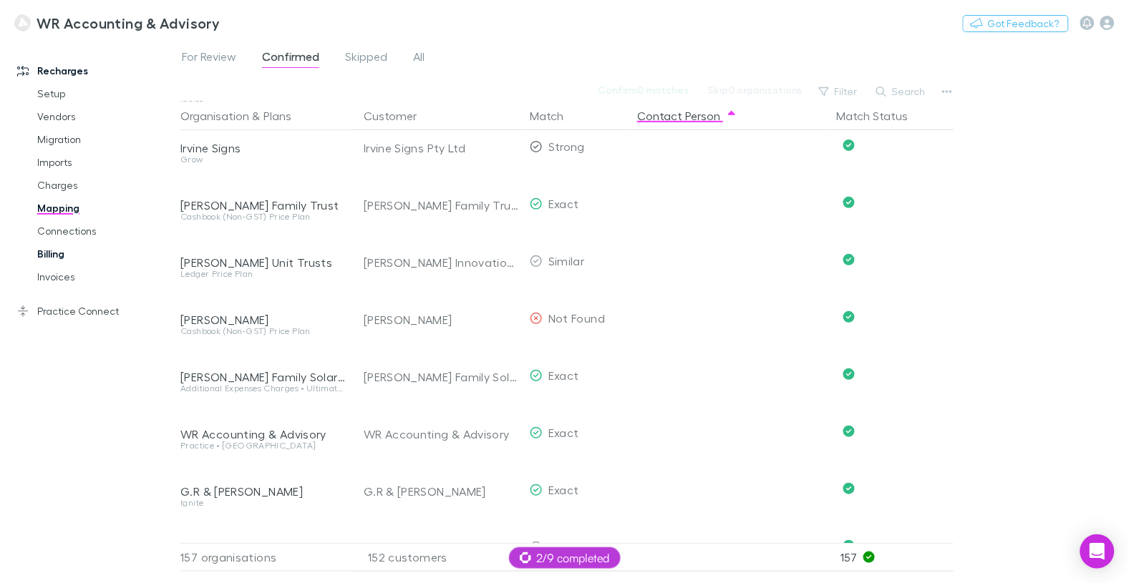
click at [49, 253] on link "Billing" at bounding box center [100, 254] width 155 height 23
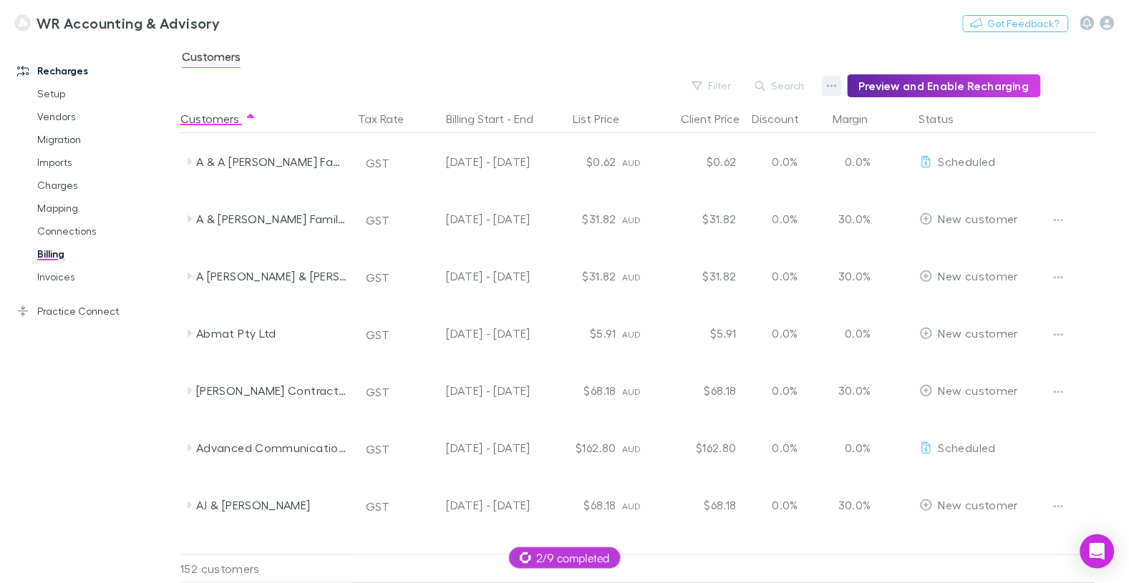
click at [833, 85] on button "button" at bounding box center [832, 86] width 20 height 20
click at [707, 150] on p "Admin Fee" at bounding box center [750, 158] width 174 height 17
click at [837, 86] on icon "button" at bounding box center [832, 85] width 10 height 3
click at [760, 137] on p "Discount Split" at bounding box center [750, 132] width 174 height 17
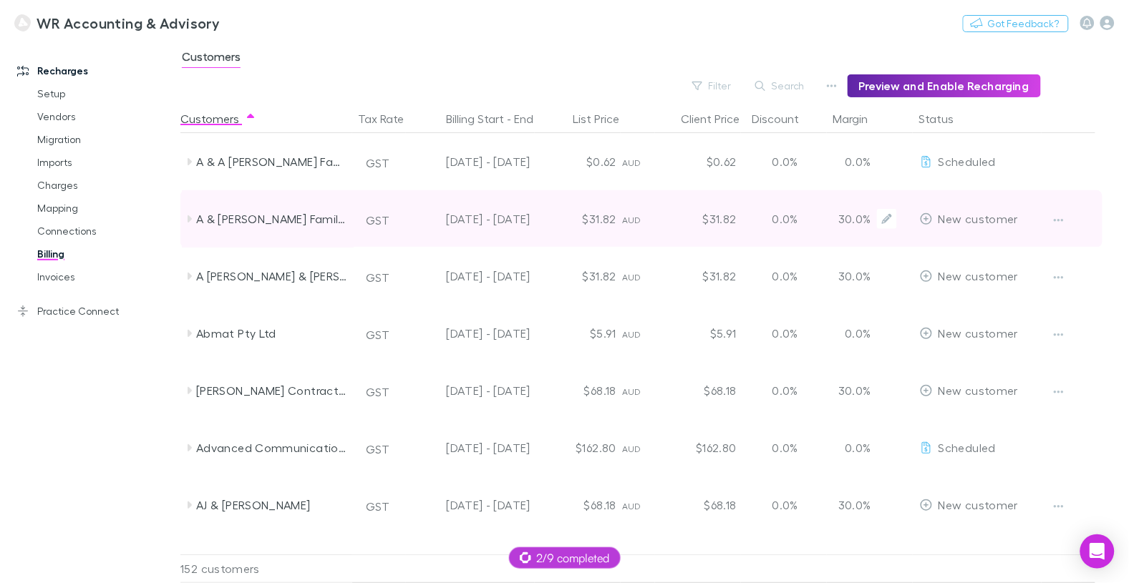
click at [413, 212] on div "15 Sep - 14 Oct 2025" at bounding box center [471, 218] width 117 height 57
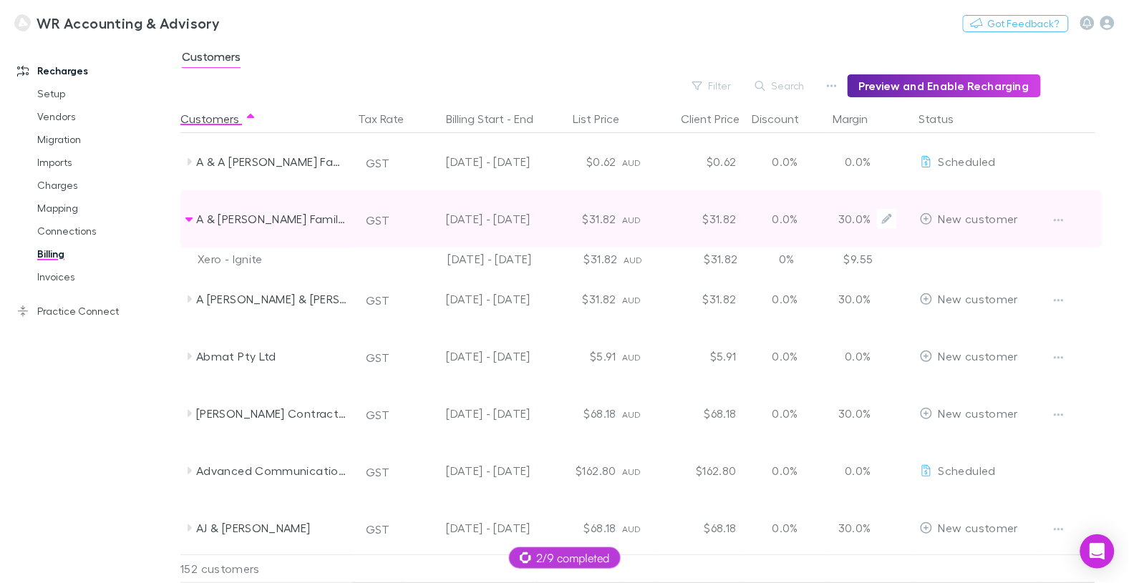
click at [413, 212] on div "15 Sep - 14 Oct 2025" at bounding box center [471, 218] width 117 height 57
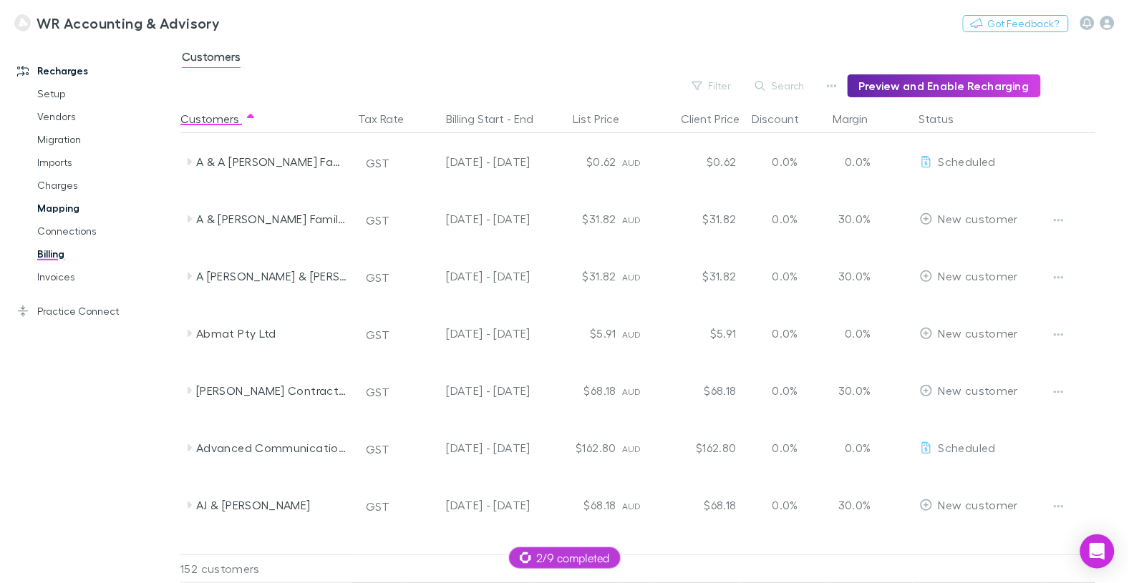
click at [57, 210] on link "Mapping" at bounding box center [100, 208] width 155 height 23
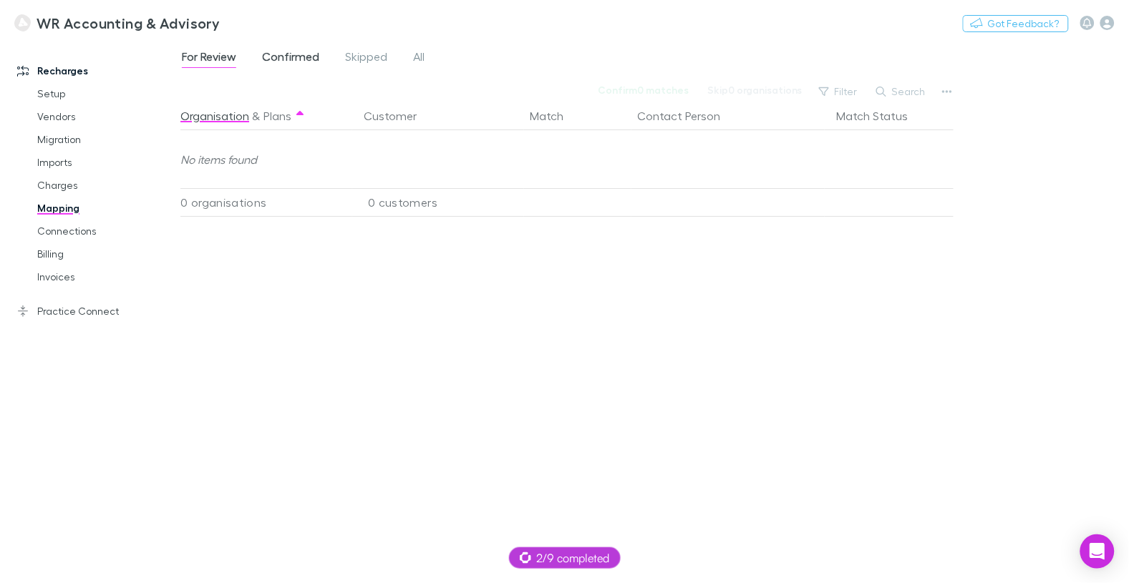
click at [286, 57] on span "Confirmed" at bounding box center [290, 58] width 57 height 19
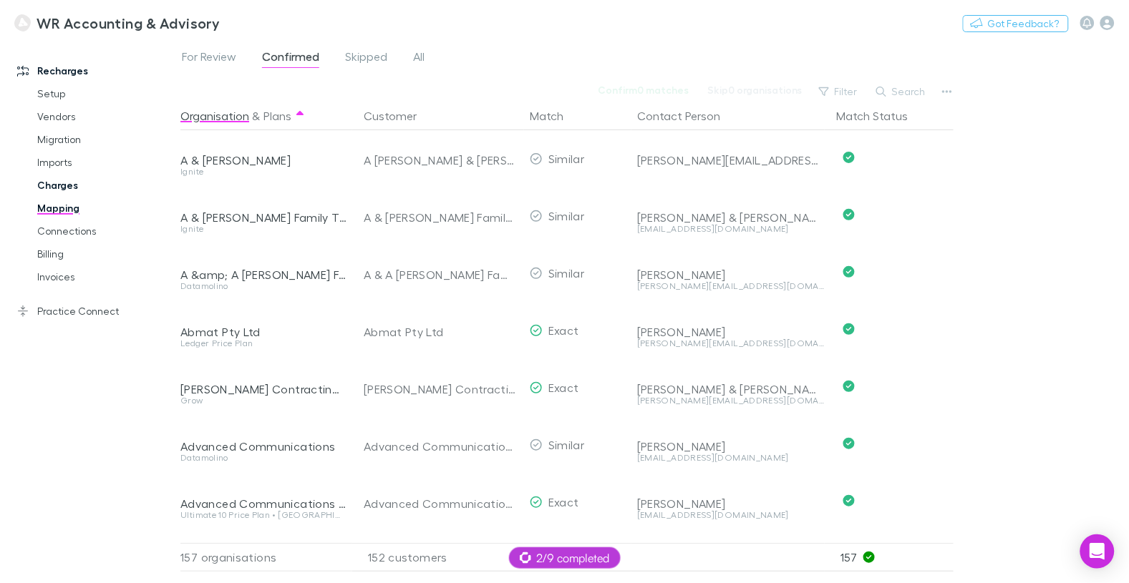
click at [63, 180] on link "Charges" at bounding box center [100, 185] width 155 height 23
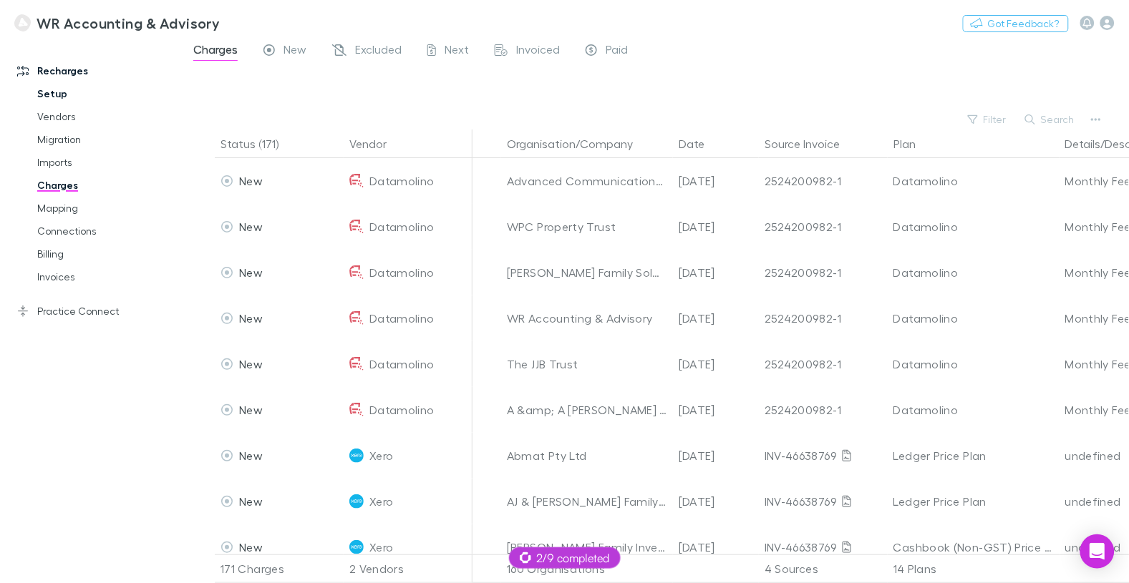
click at [61, 88] on link "Setup" at bounding box center [100, 93] width 155 height 23
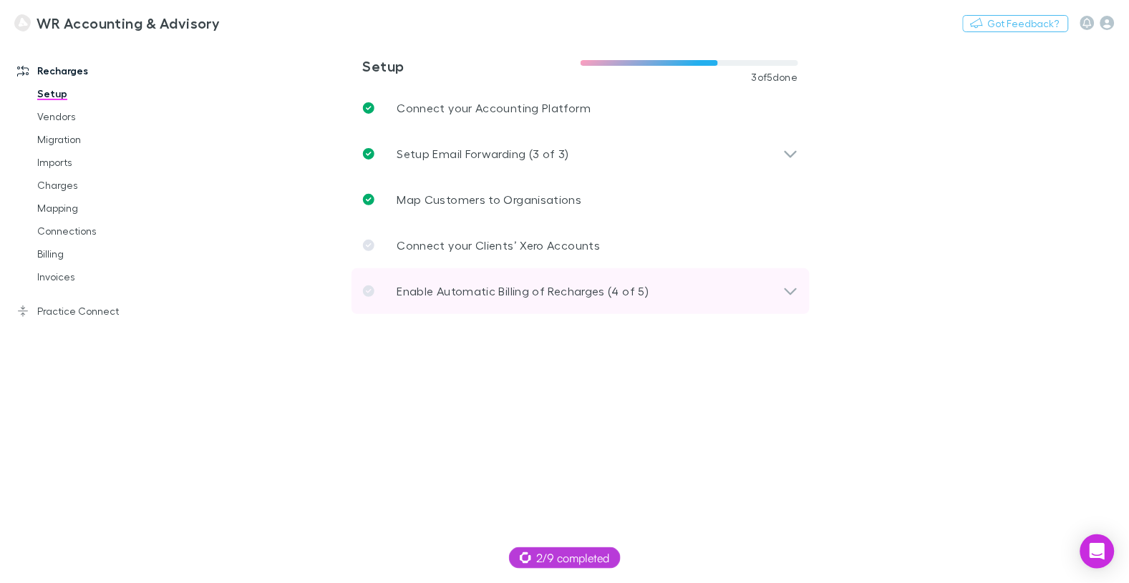
click at [563, 306] on div "Enable Automatic Billing of Recharges (4 of 5)" at bounding box center [580, 291] width 458 height 46
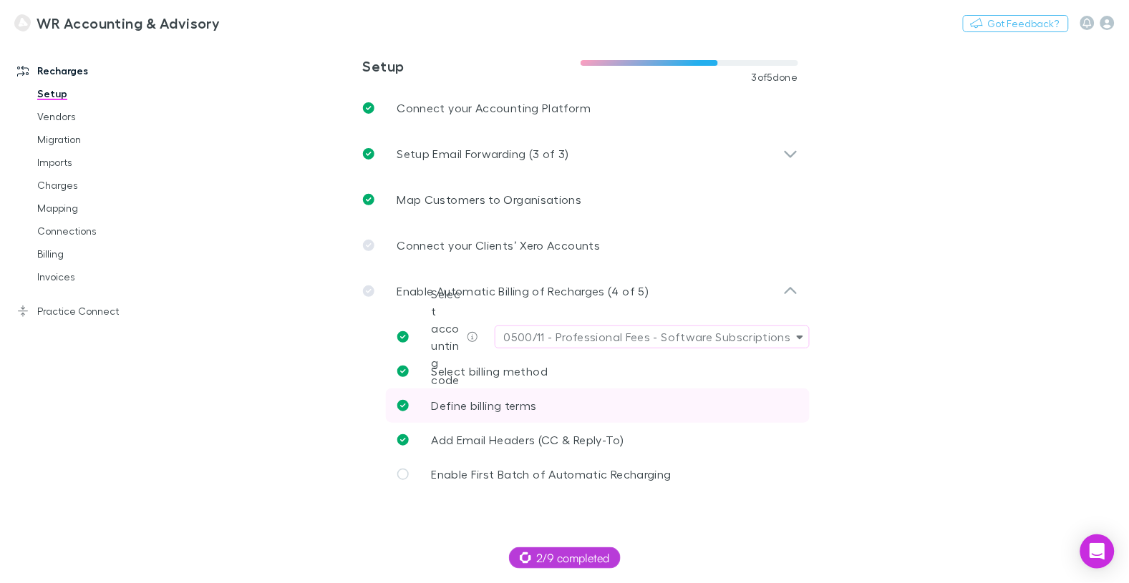
click at [502, 399] on span "Define billing terms" at bounding box center [484, 406] width 105 height 14
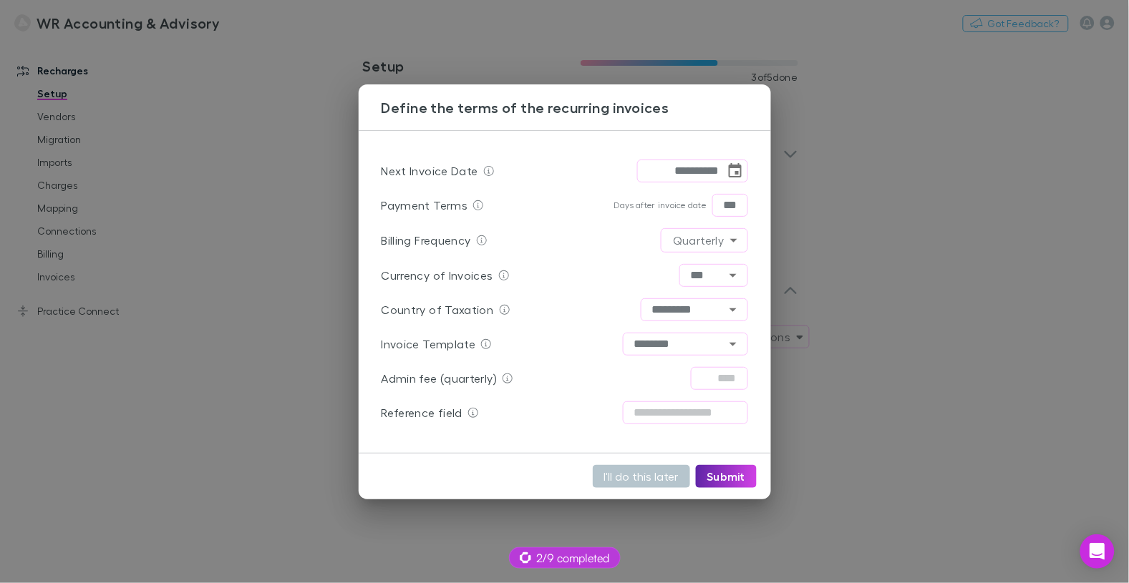
click at [618, 349] on div "Invoice Template ******** ​" at bounding box center [565, 344] width 367 height 34
click at [638, 344] on input "********" at bounding box center [685, 344] width 125 height 23
click at [142, 356] on div "**********" at bounding box center [564, 291] width 1129 height 583
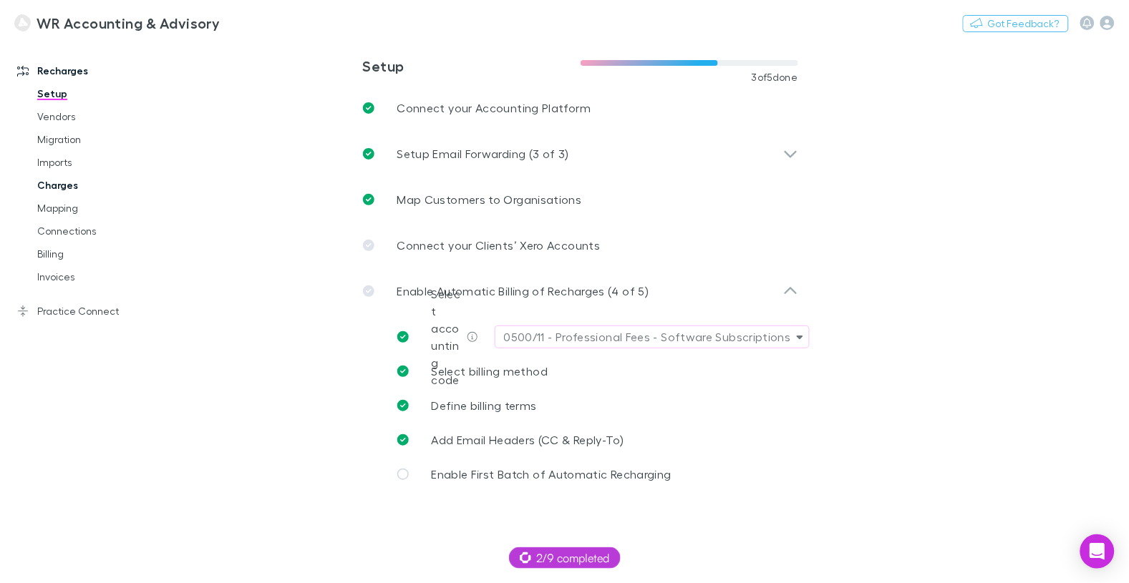
click at [67, 180] on link "Charges" at bounding box center [100, 185] width 155 height 23
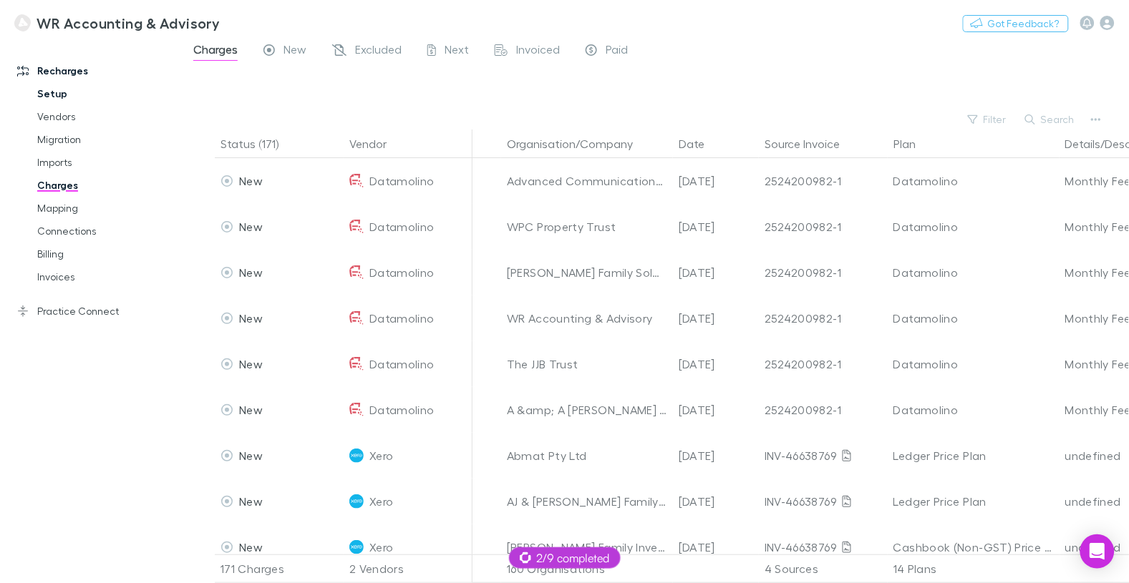
click at [60, 95] on link "Setup" at bounding box center [100, 93] width 155 height 23
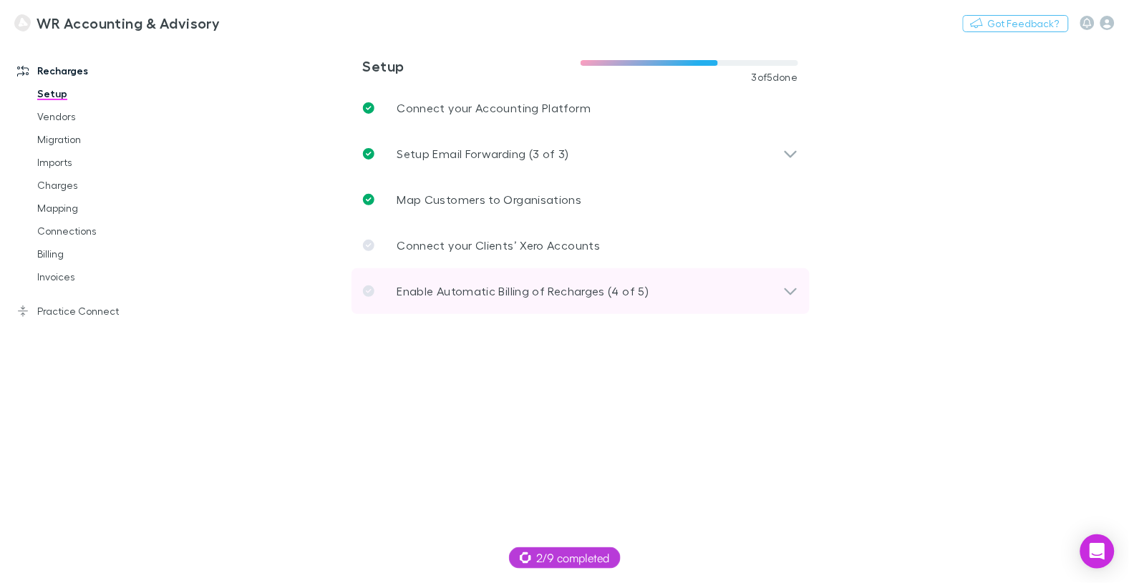
click at [448, 283] on p "Enable Automatic Billing of Recharges (4 of 5)" at bounding box center [523, 291] width 252 height 17
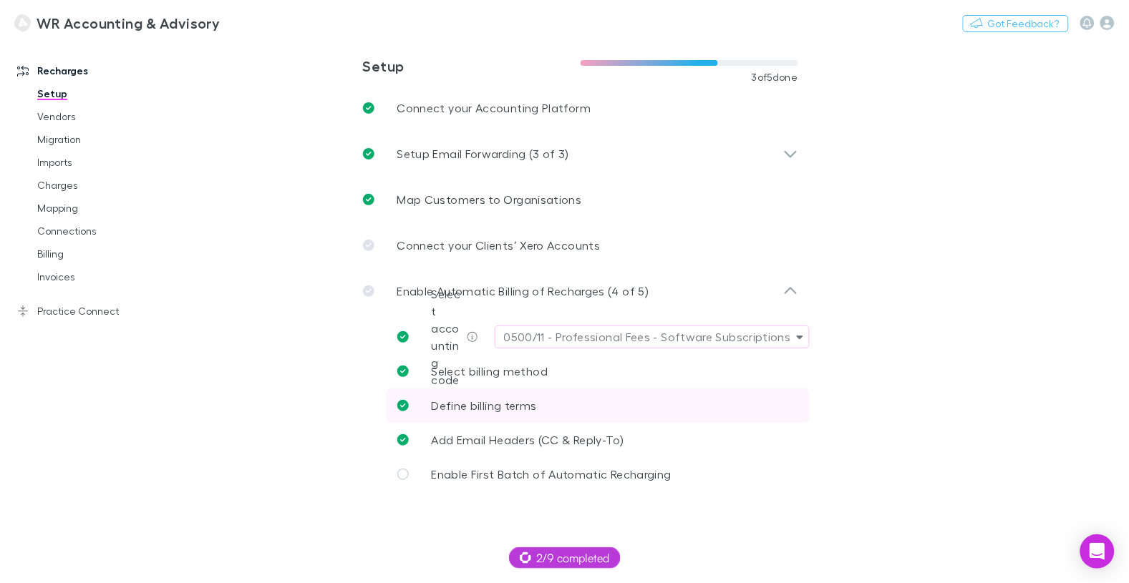
click at [513, 400] on span "Define billing terms" at bounding box center [484, 406] width 105 height 14
click at [58, 161] on link "Imports" at bounding box center [100, 162] width 155 height 23
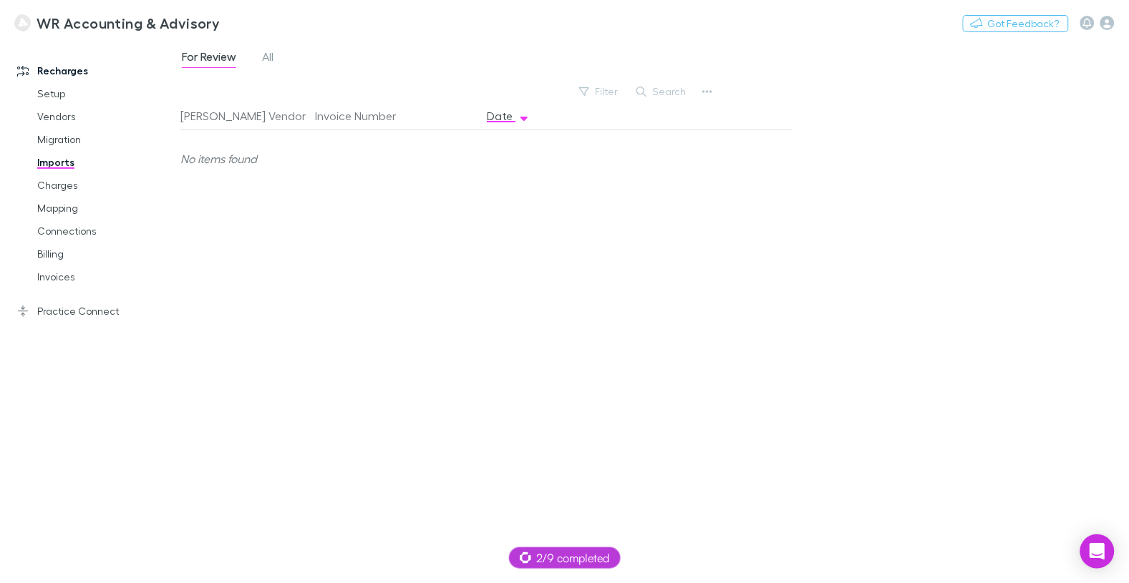
click at [258, 58] on div "For Review All" at bounding box center [233, 58] width 106 height 23
click at [268, 57] on span "All" at bounding box center [267, 58] width 11 height 19
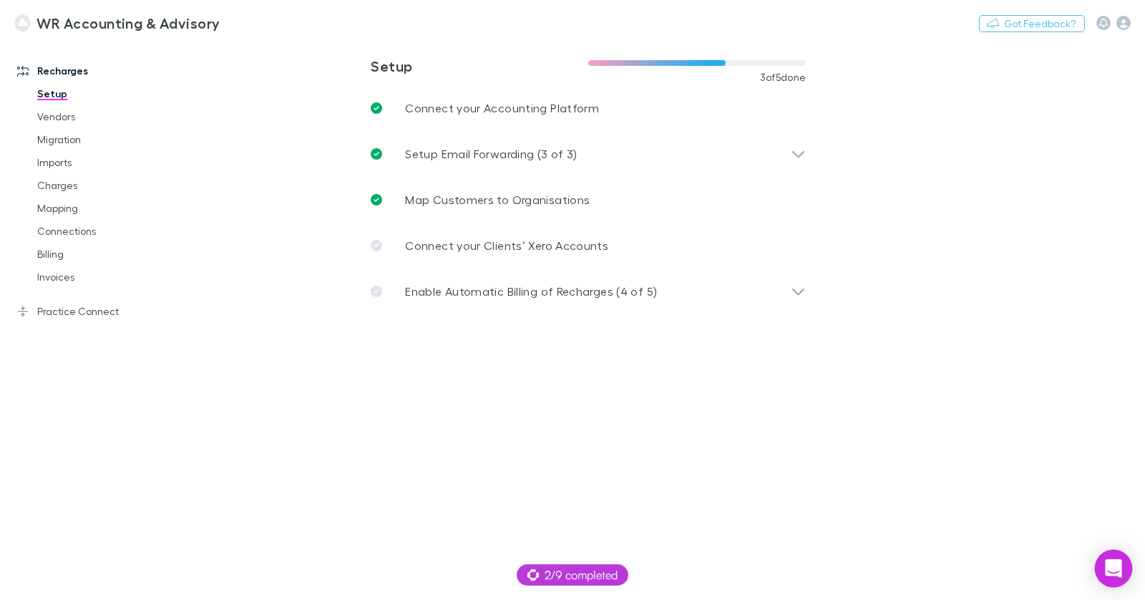
click at [1110, 565] on icon "Open Intercom Messenger" at bounding box center [1113, 568] width 16 height 19
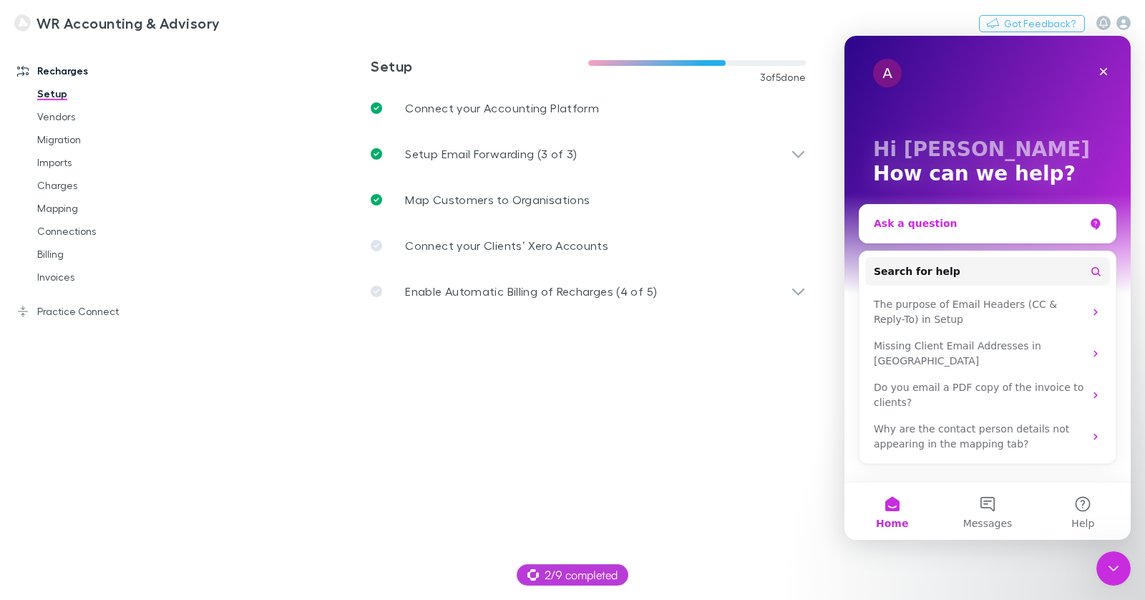
click at [936, 225] on div "Ask a question" at bounding box center [979, 223] width 210 height 15
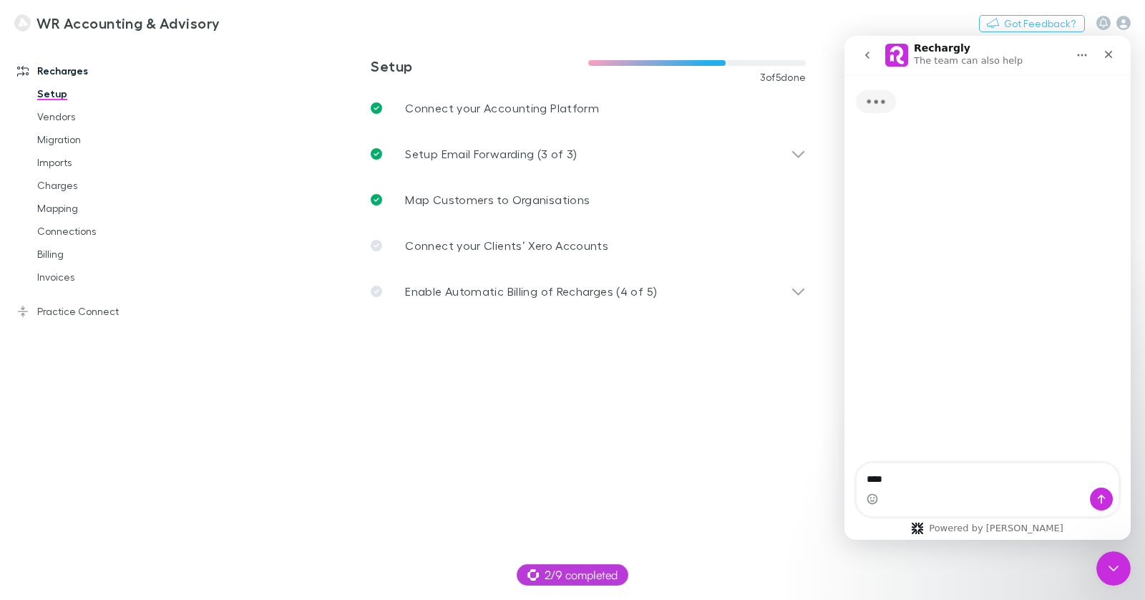
type textarea "****"
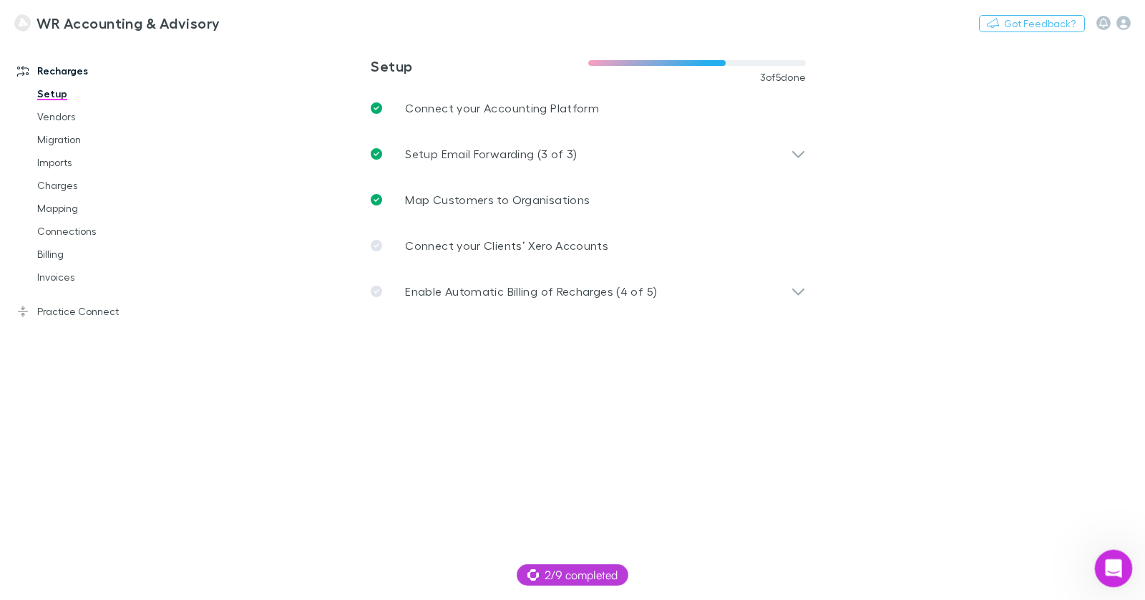
click at [1102, 578] on div "Open Intercom Messenger" at bounding box center [1111, 566] width 47 height 47
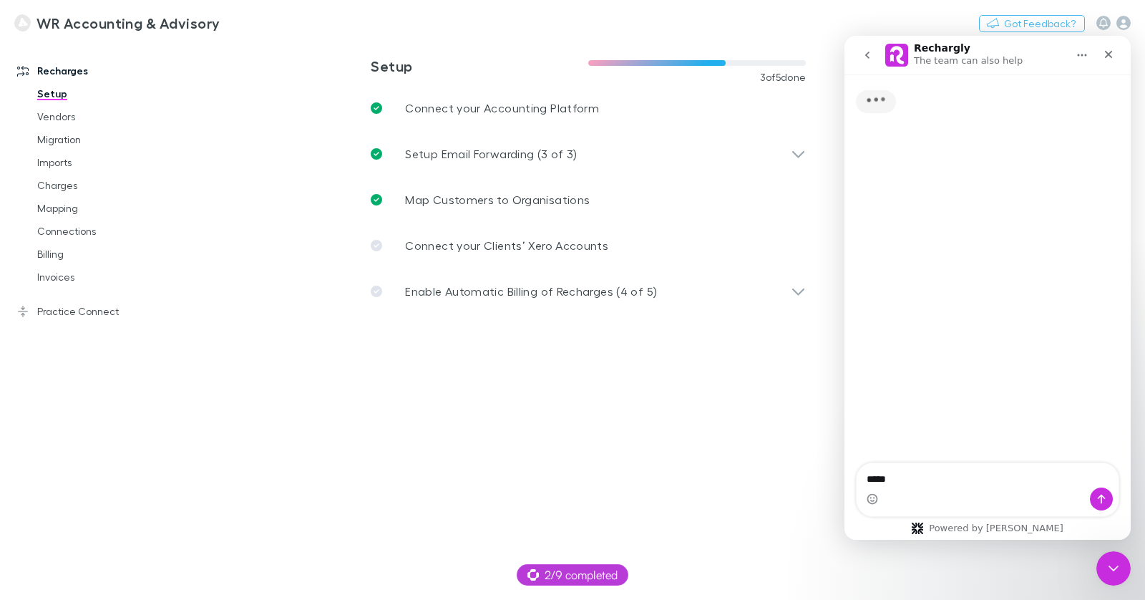
click at [868, 57] on icon "go back" at bounding box center [867, 55] width 4 height 7
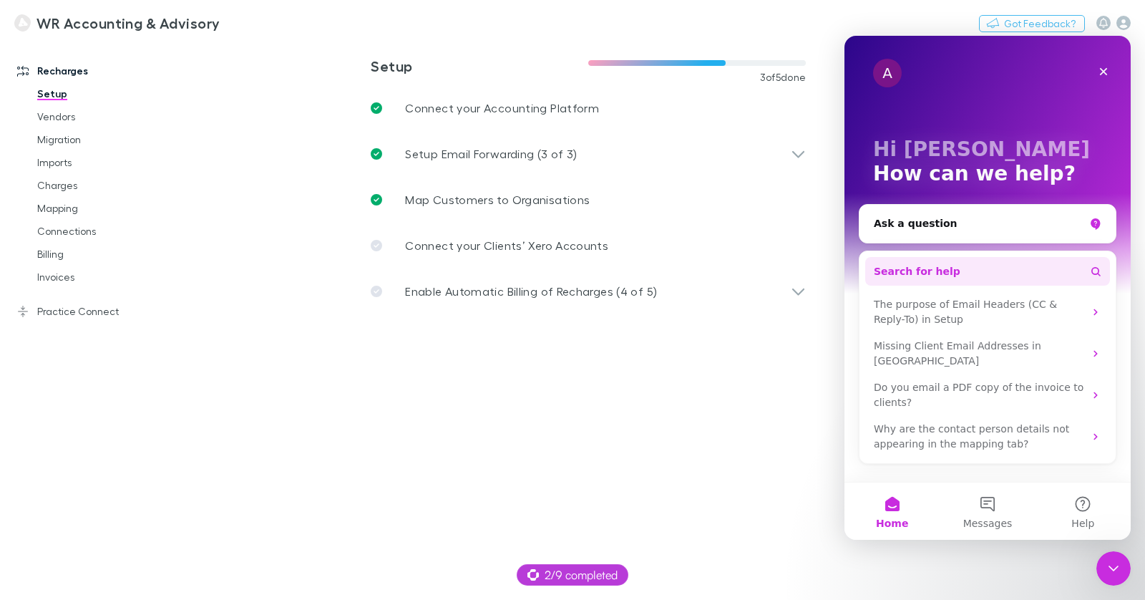
click at [908, 268] on span "Search for help" at bounding box center [917, 271] width 87 height 15
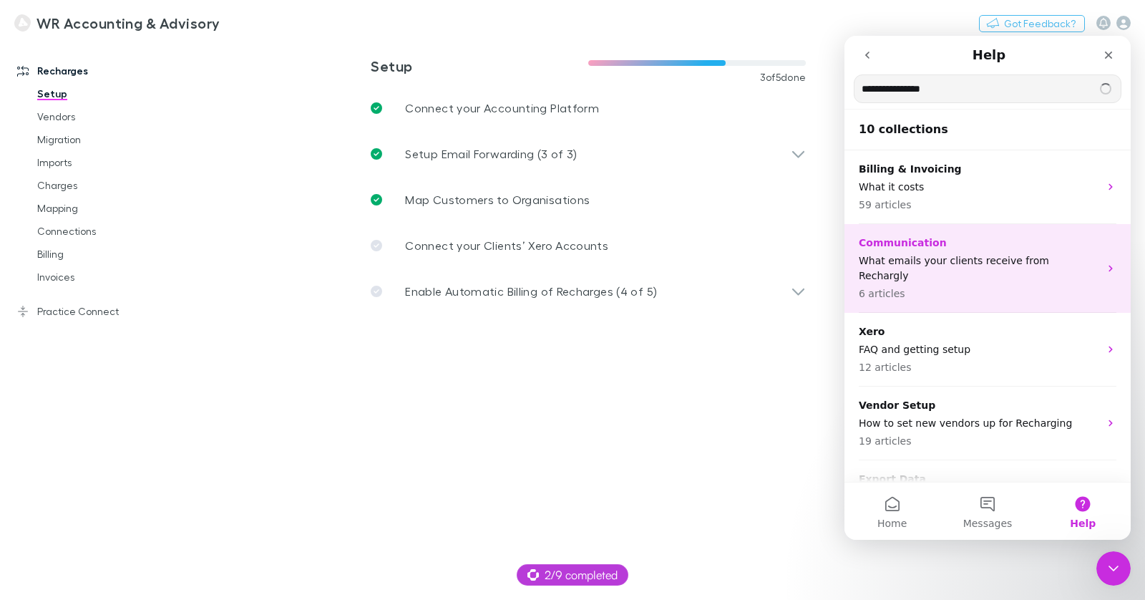
type input "**********"
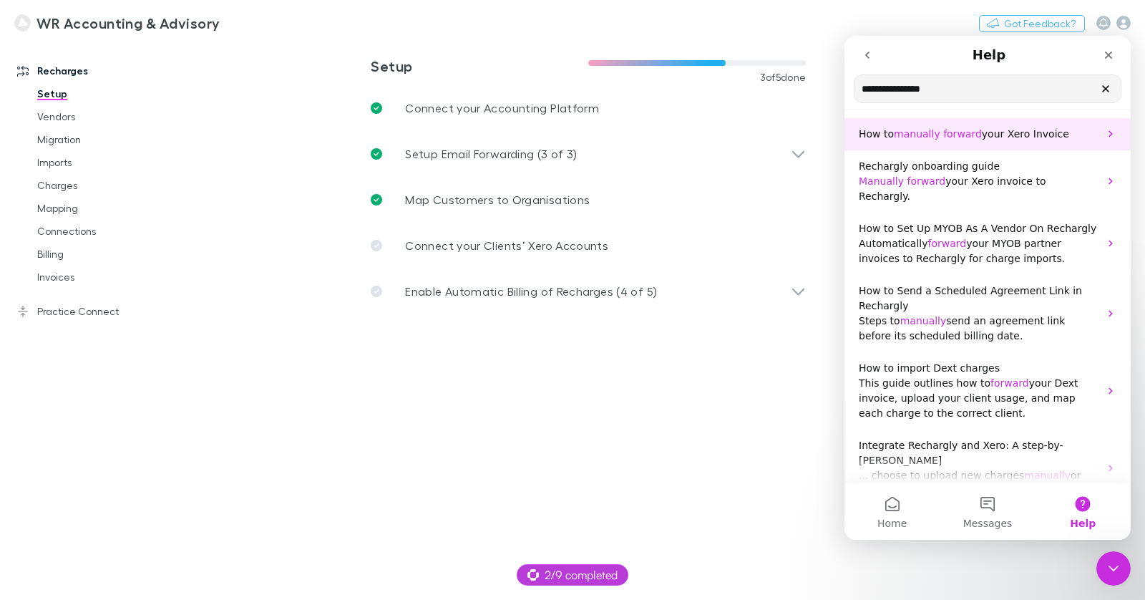
click at [964, 139] on span "forward" at bounding box center [963, 133] width 39 height 11
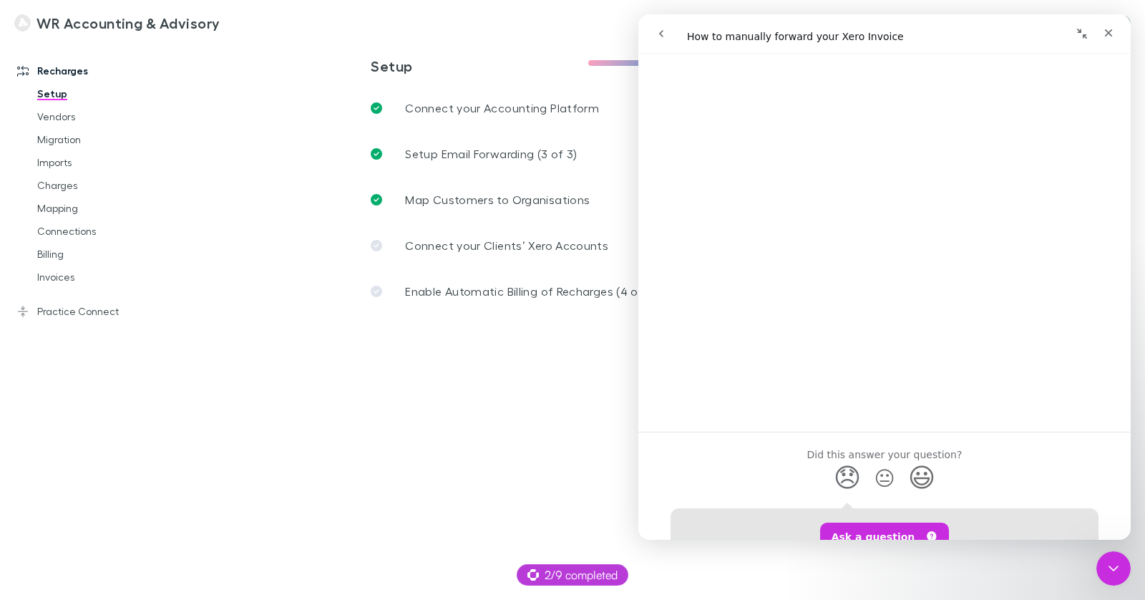
scroll to position [838, 0]
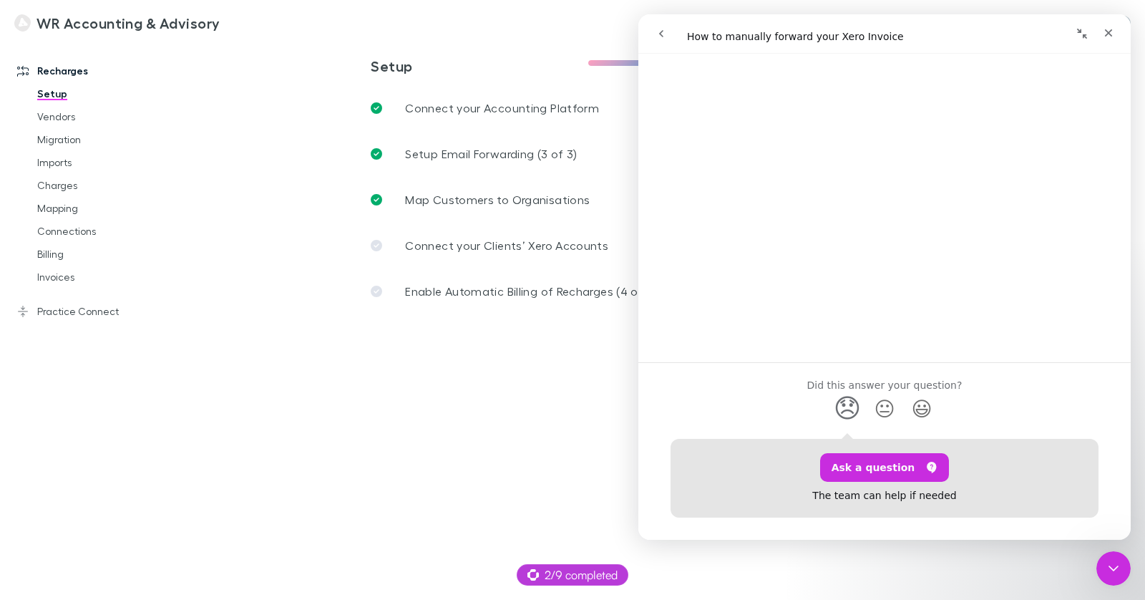
click at [895, 540] on link "Open in help center" at bounding box center [885, 545] width 115 height 11
